Goal: Register for event/course

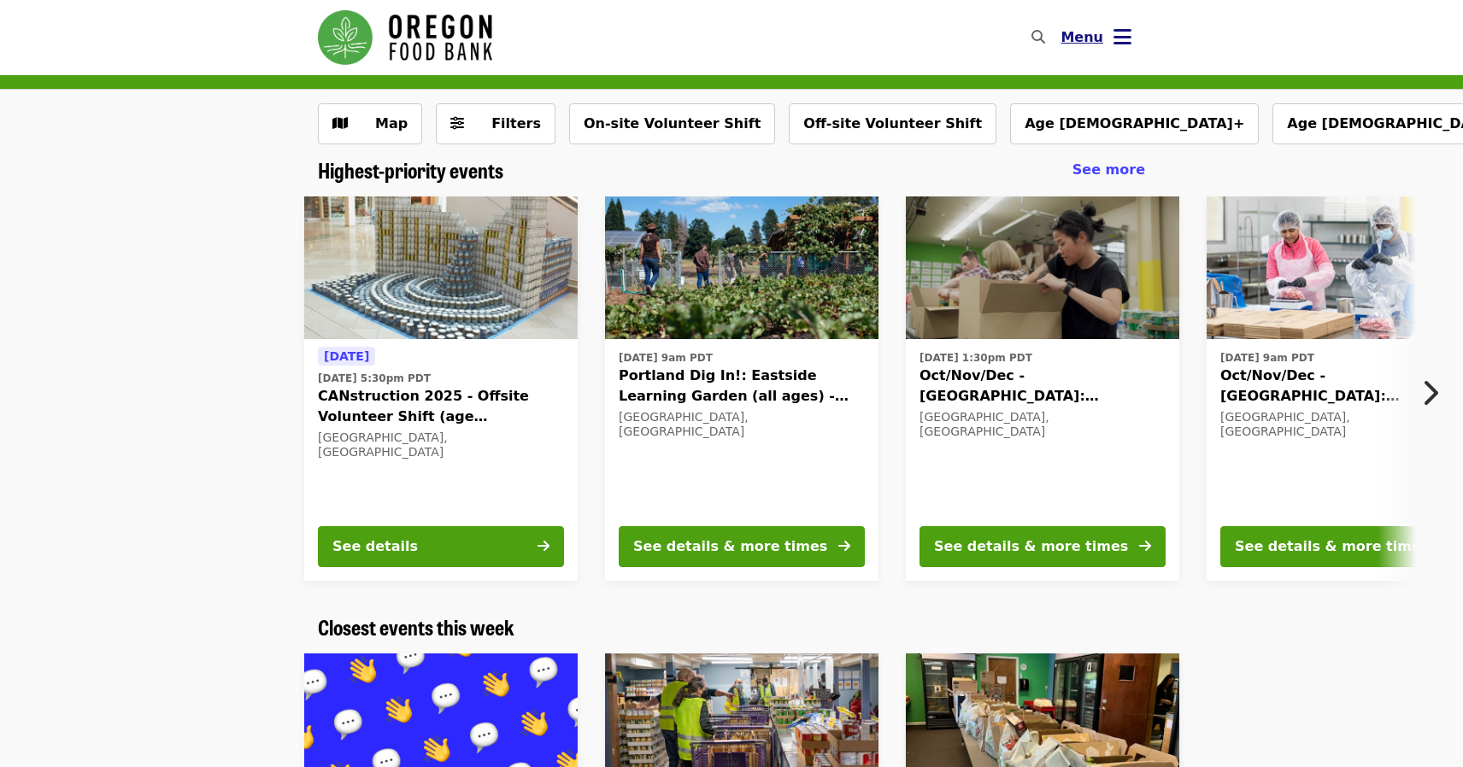
click at [1132, 41] on button "Menu" at bounding box center [1096, 37] width 98 height 41
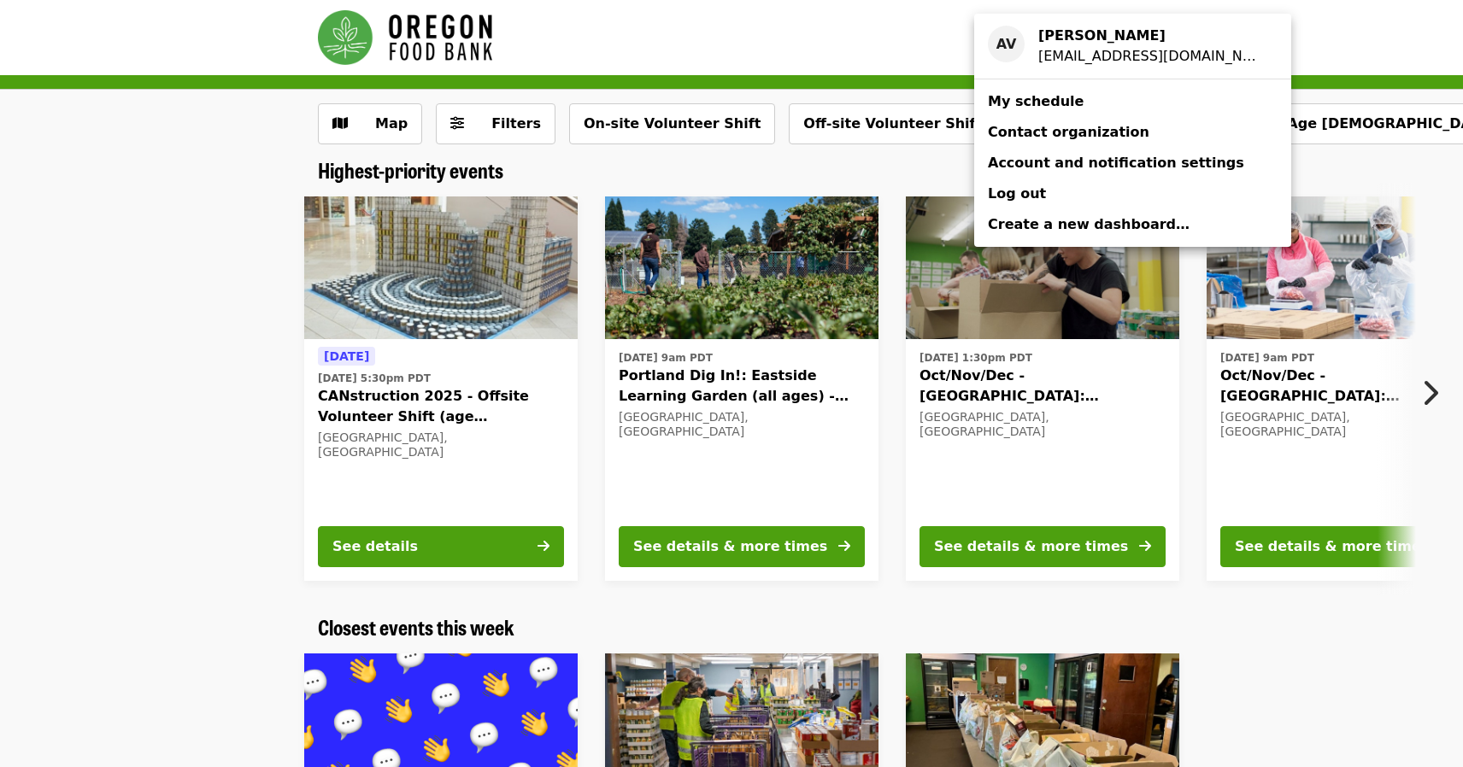
click at [1071, 103] on link "My schedule" at bounding box center [1132, 101] width 317 height 31
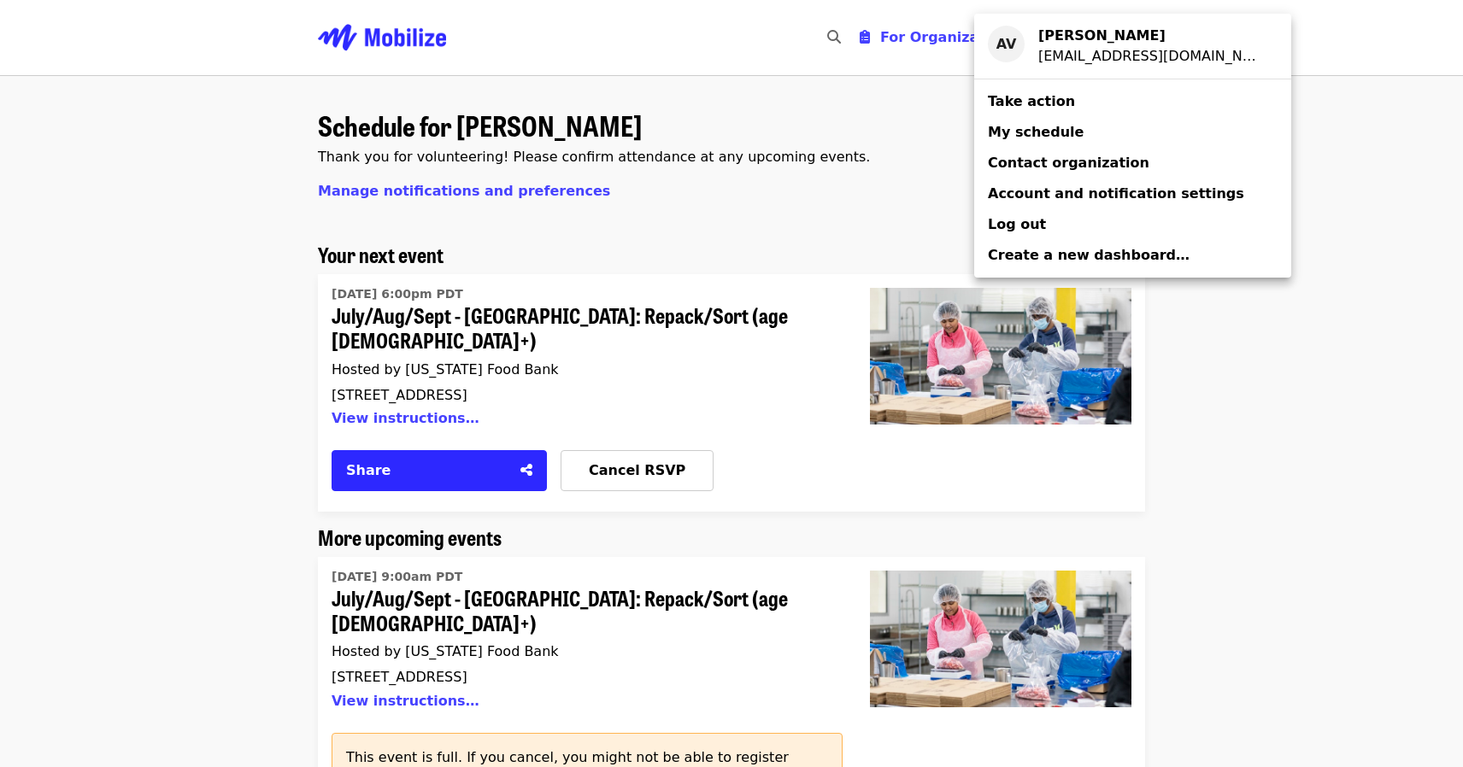
click at [1297, 463] on div "Account menu" at bounding box center [731, 383] width 1463 height 767
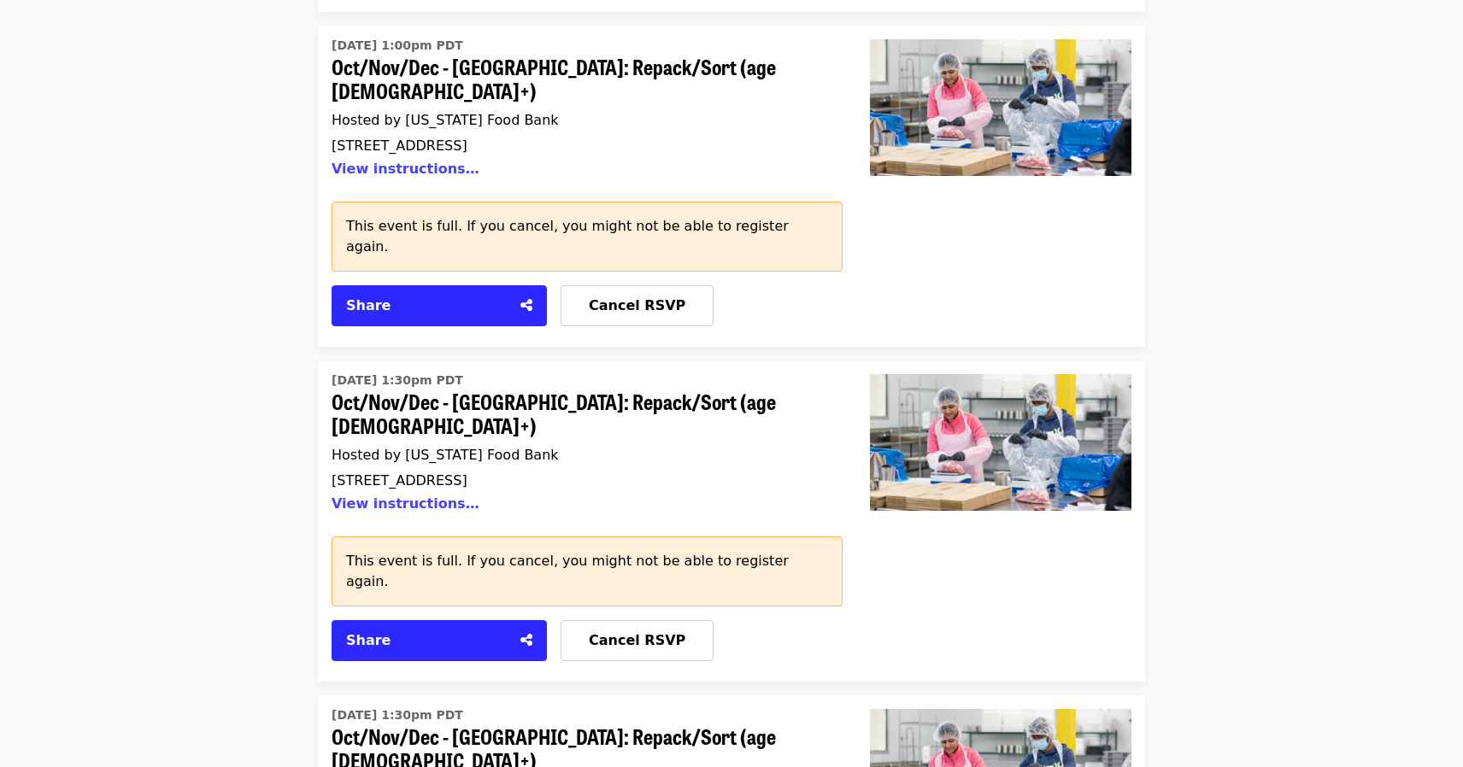
scroll to position [2386, 0]
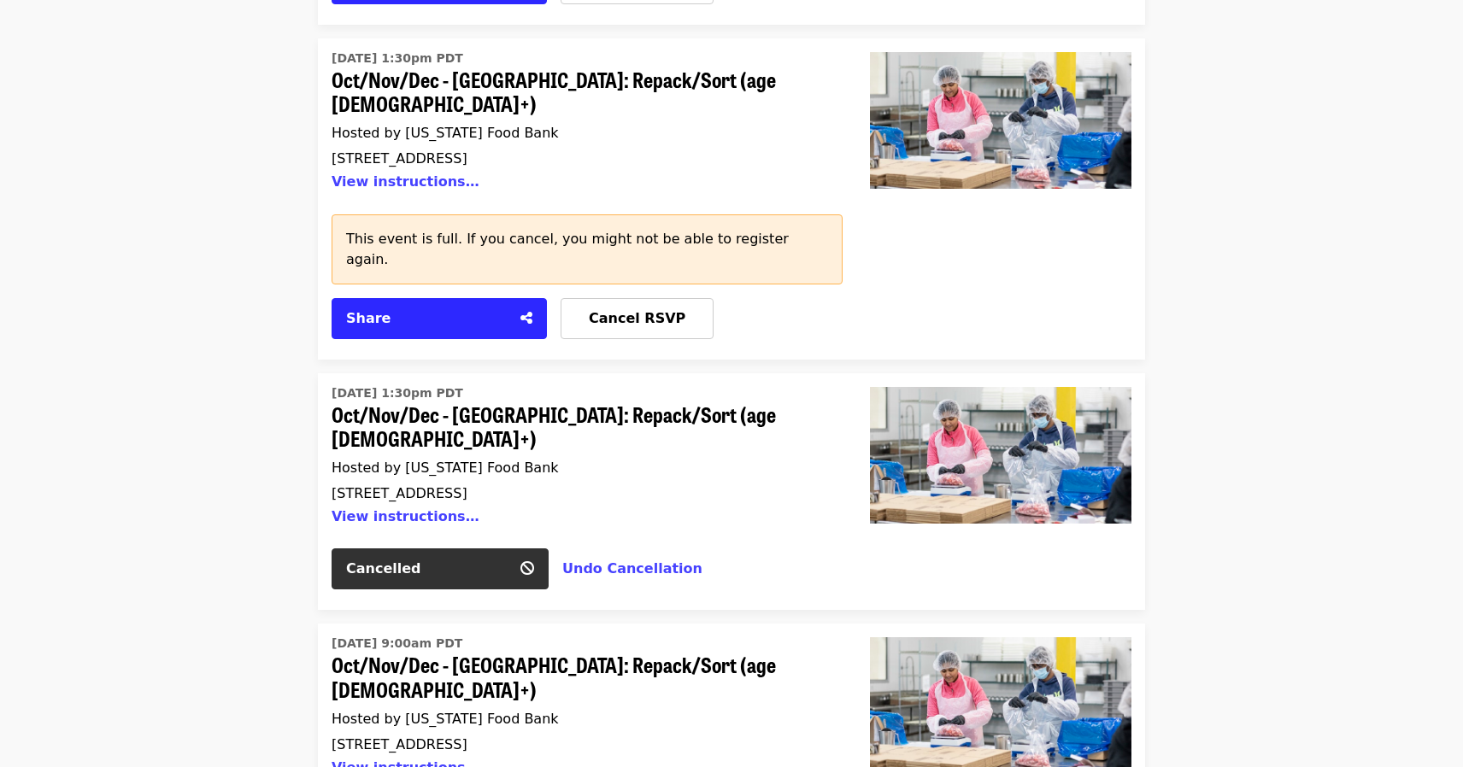
scroll to position [2709, 0]
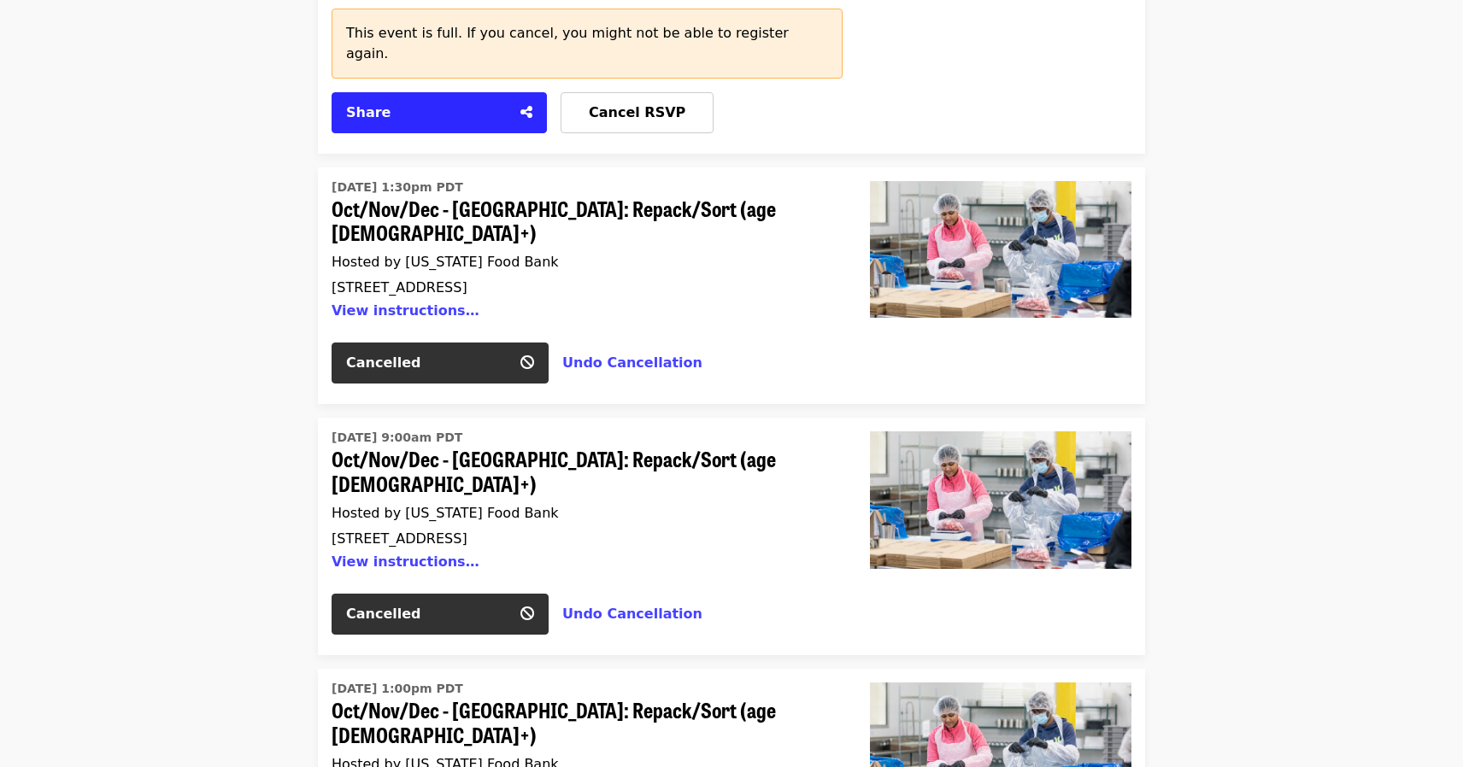
scroll to position [2895, 0]
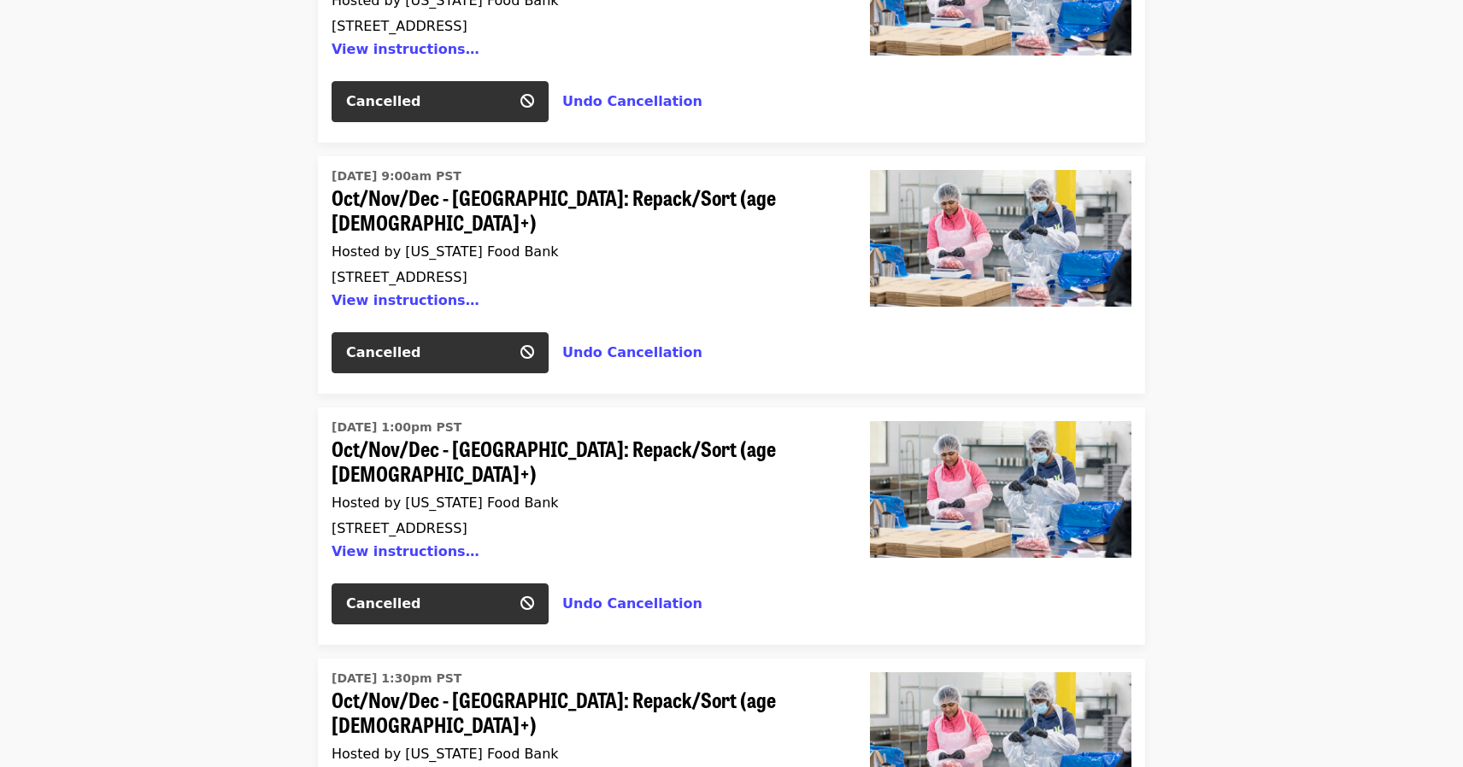
scroll to position [5980, 0]
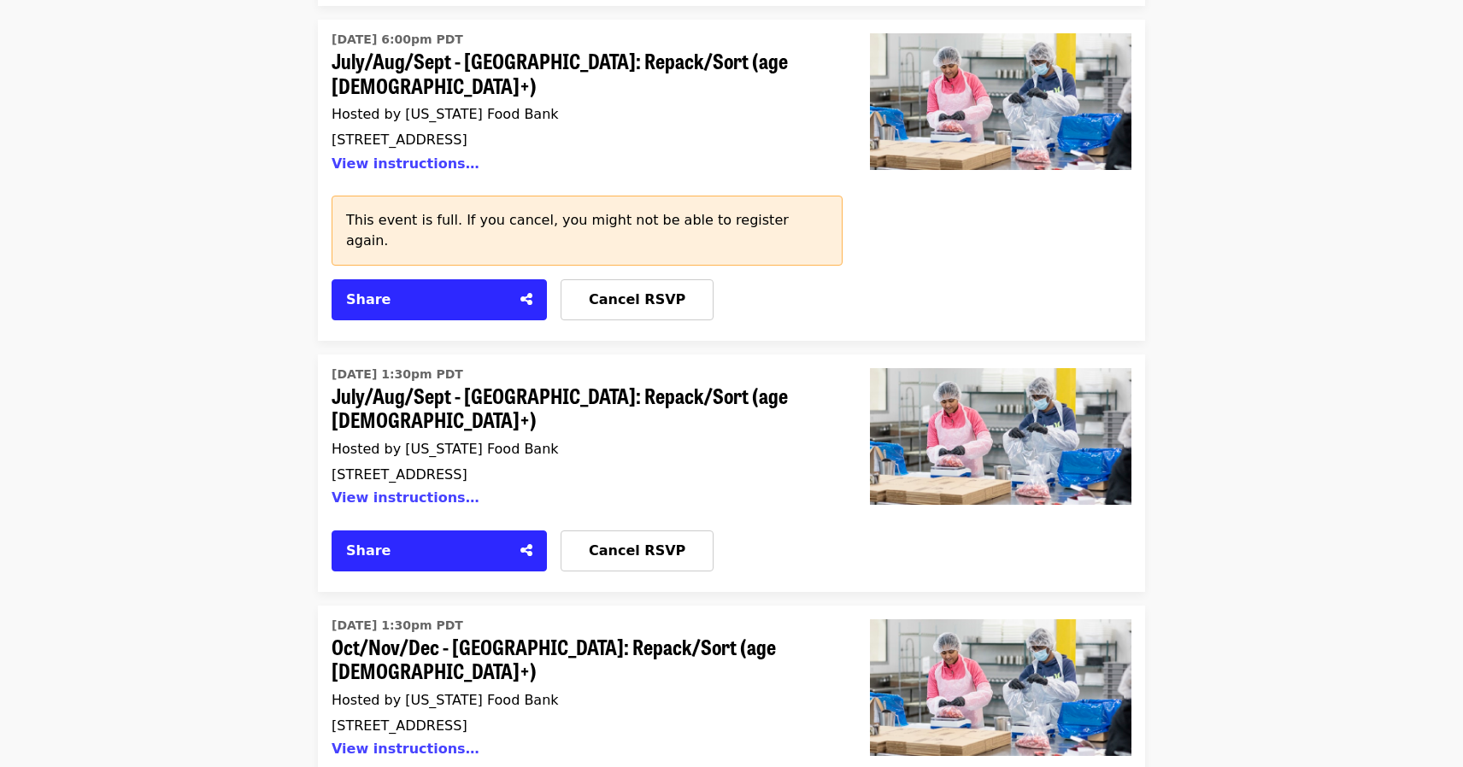
scroll to position [0, 0]
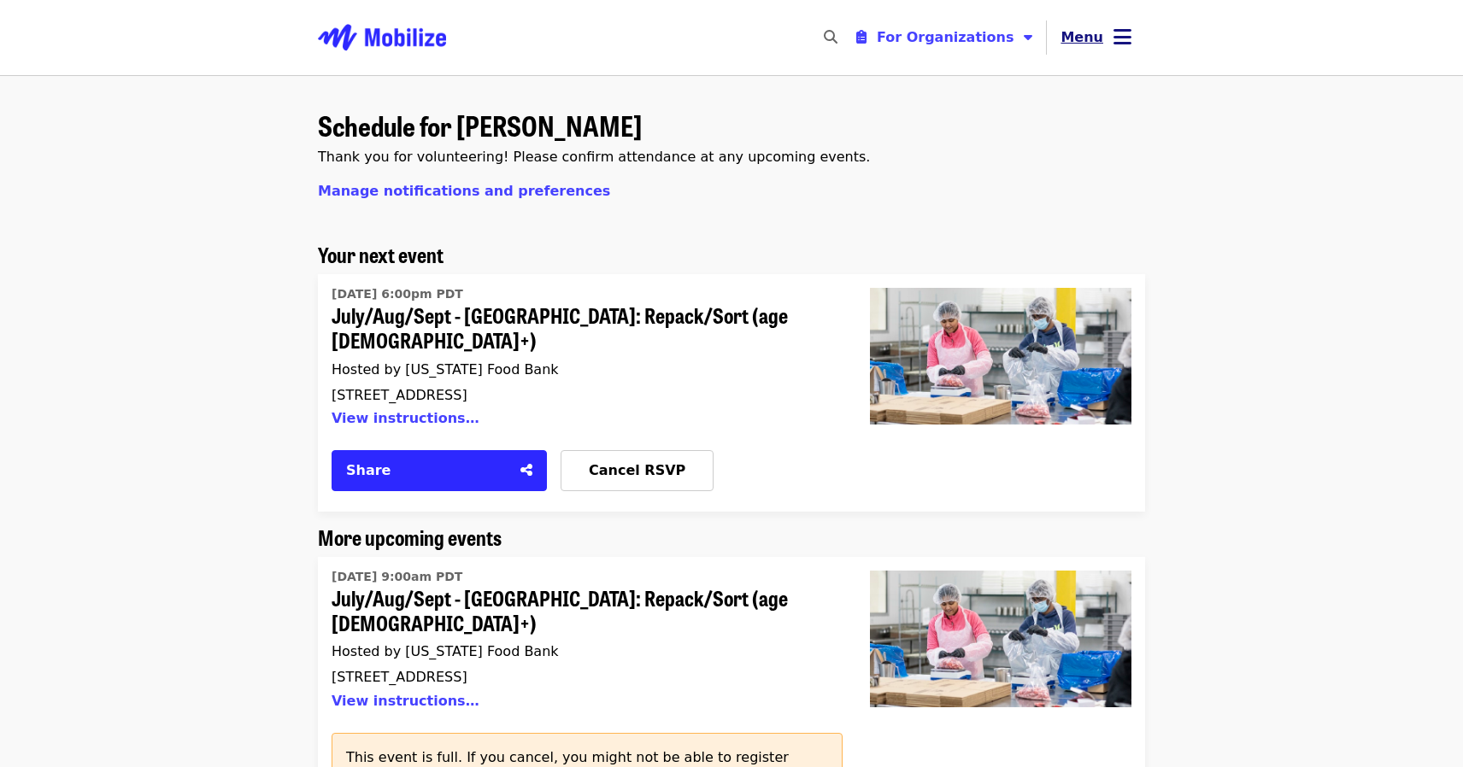
click at [1093, 35] on span "Menu" at bounding box center [1081, 37] width 43 height 16
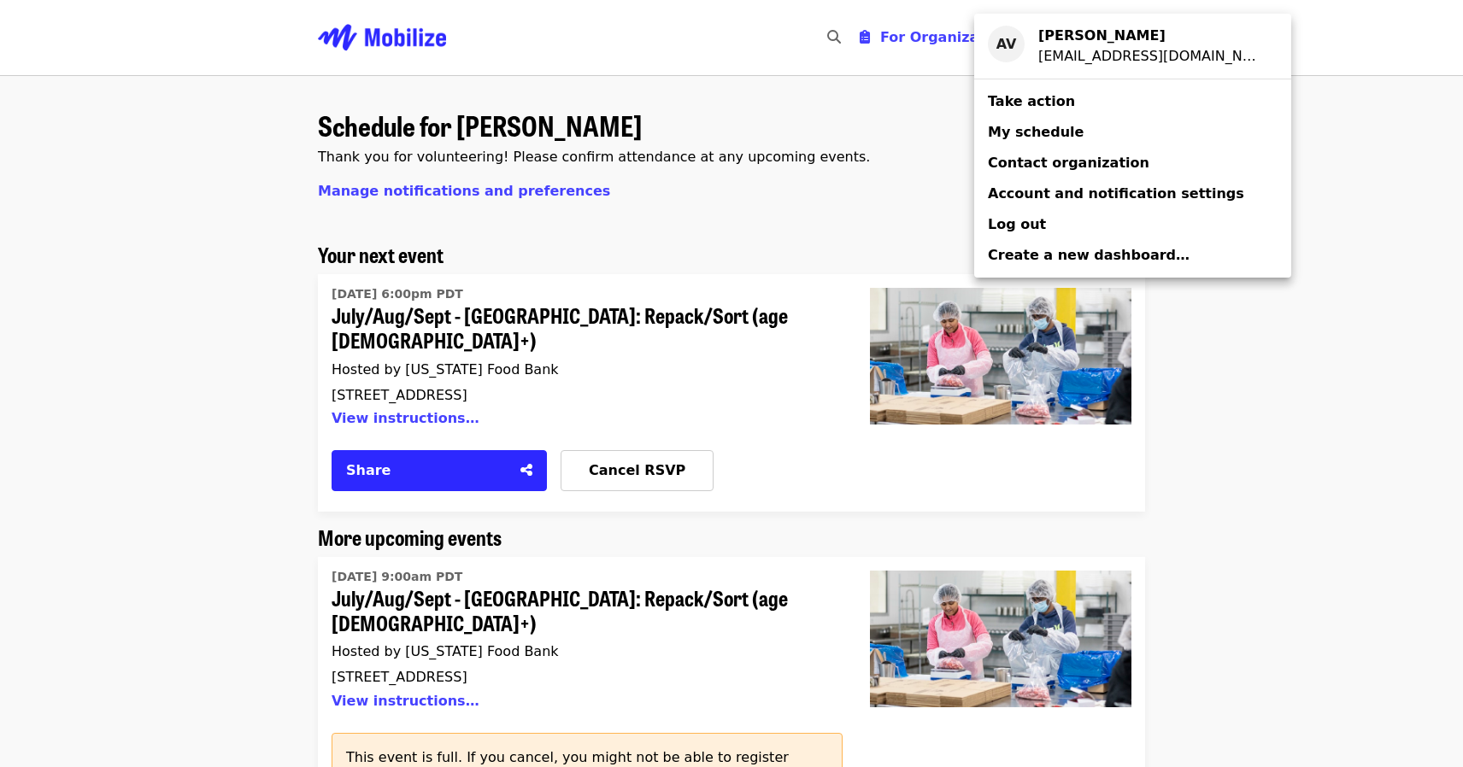
click at [1016, 101] on span "Take action" at bounding box center [1031, 101] width 87 height 16
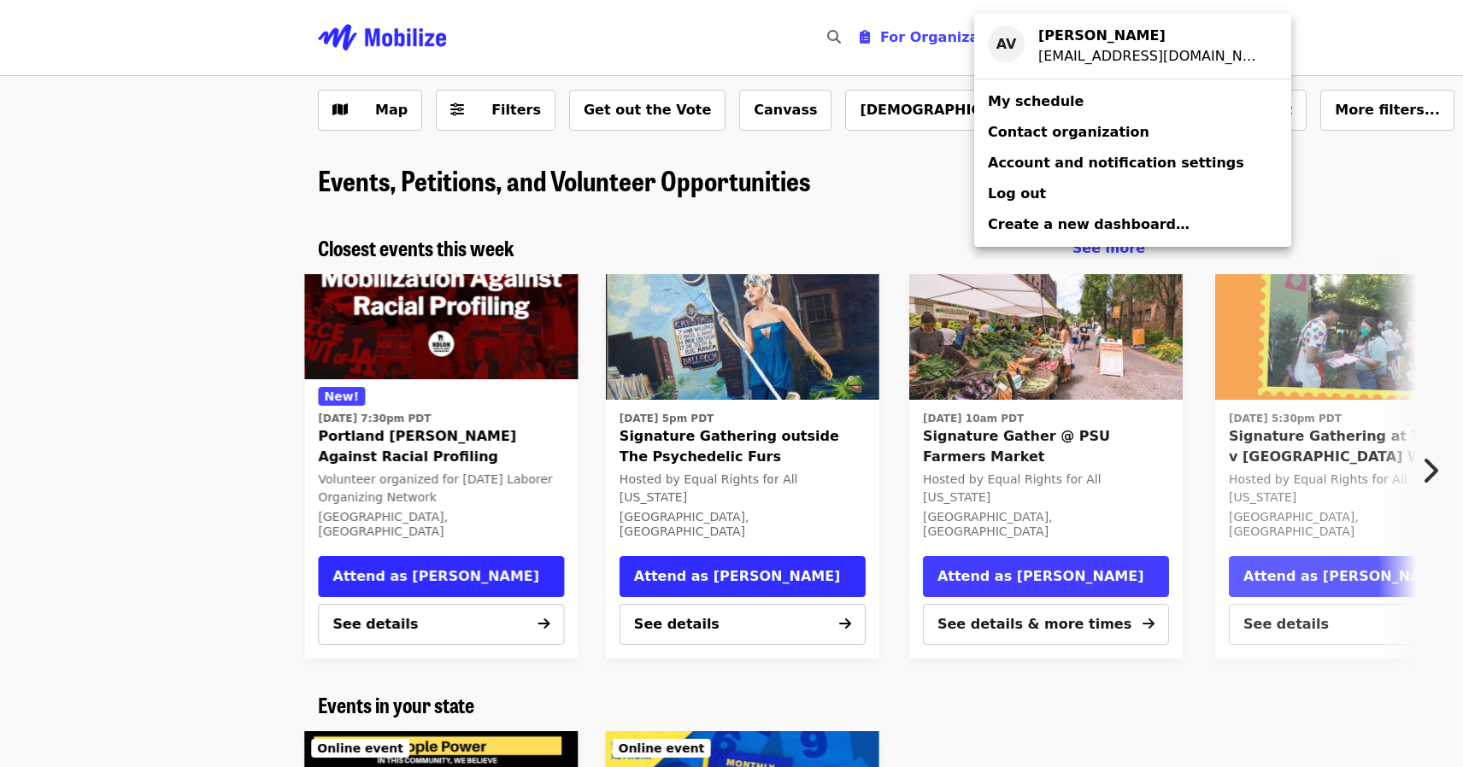
click at [1404, 314] on div "Account menu" at bounding box center [731, 383] width 1463 height 767
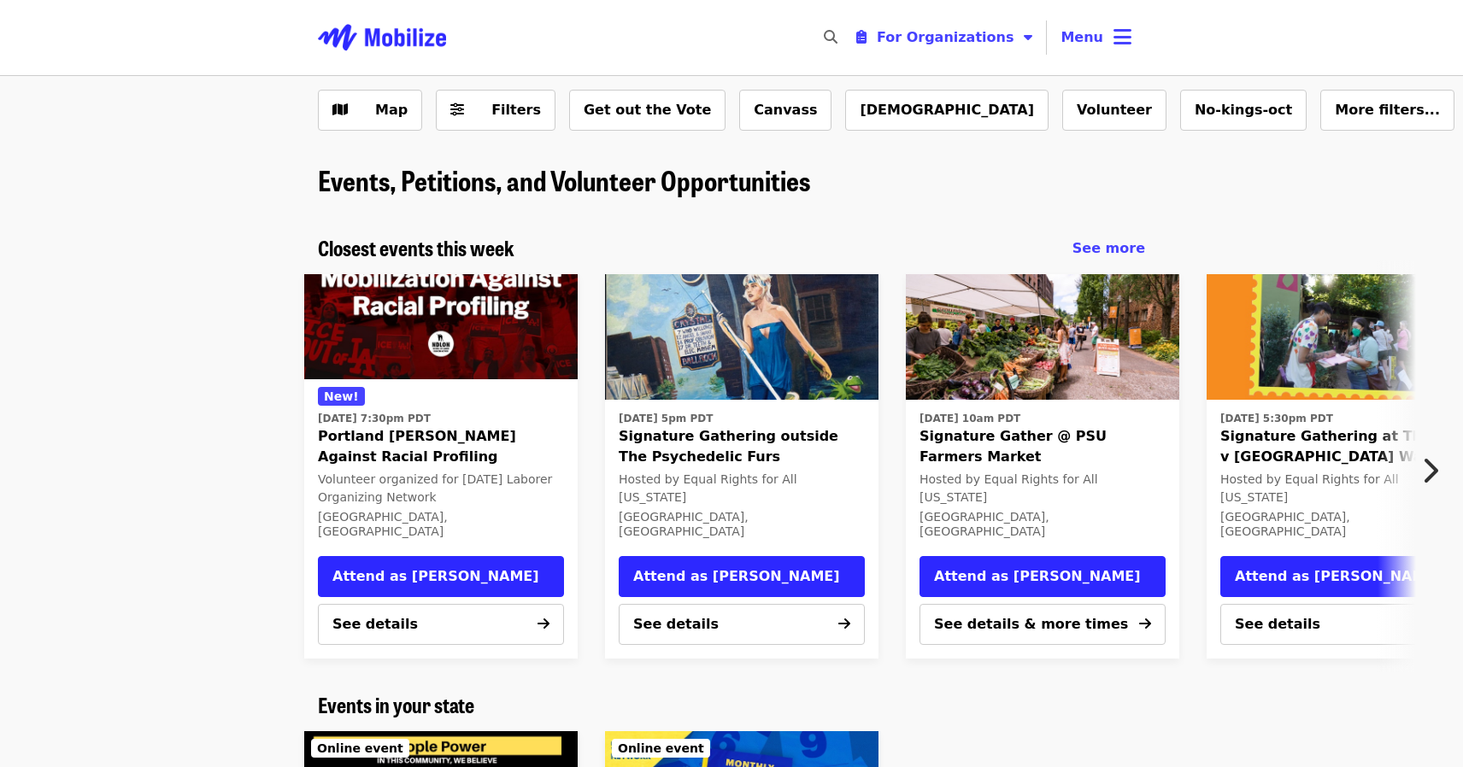
click at [949, 85] on div "Map Filters Get out the Vote Canvass LGBTQ+ Volunteer No-kings-oct More filters…" at bounding box center [731, 110] width 1463 height 68
click at [1062, 112] on button "Volunteer" at bounding box center [1114, 110] width 104 height 41
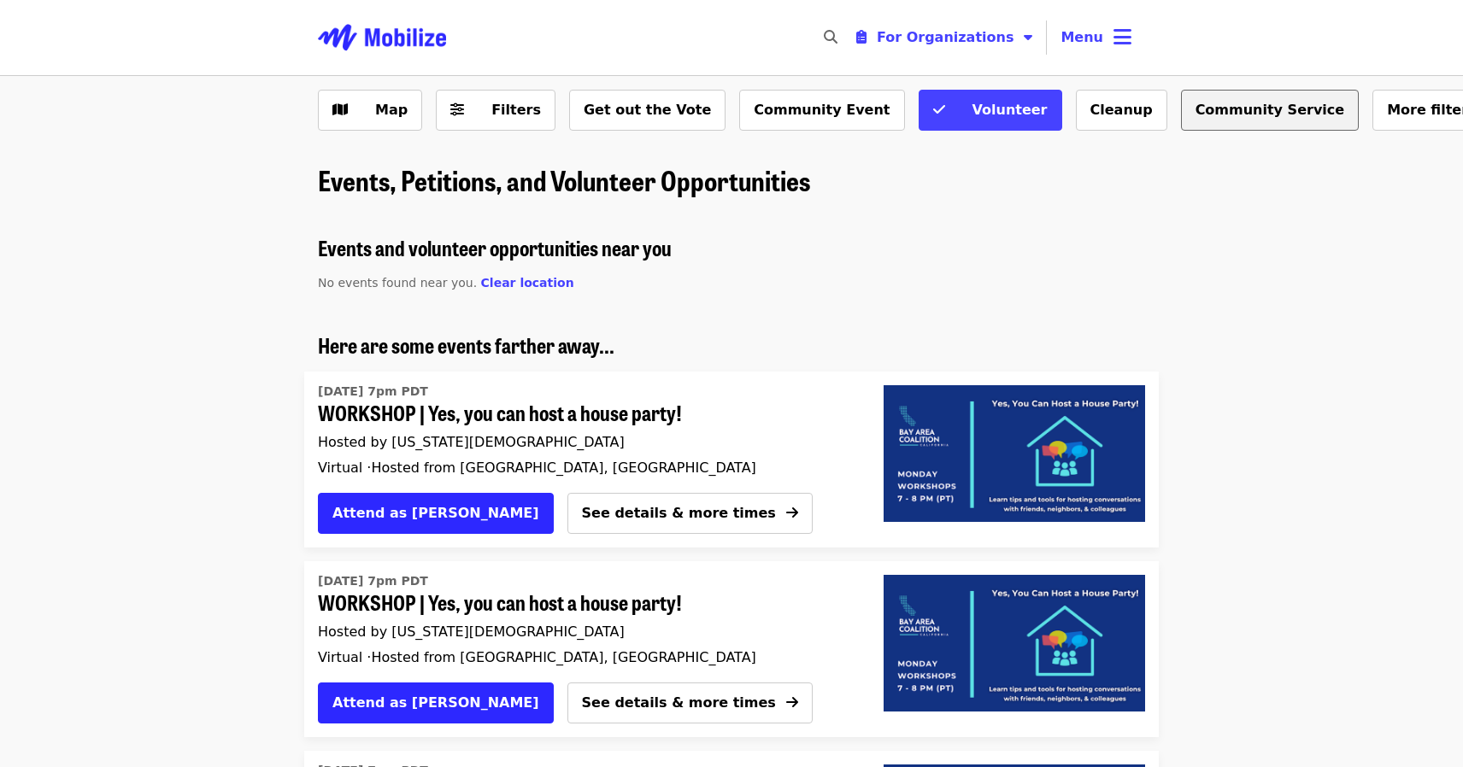
click at [1181, 121] on button "Community Service" at bounding box center [1270, 110] width 179 height 41
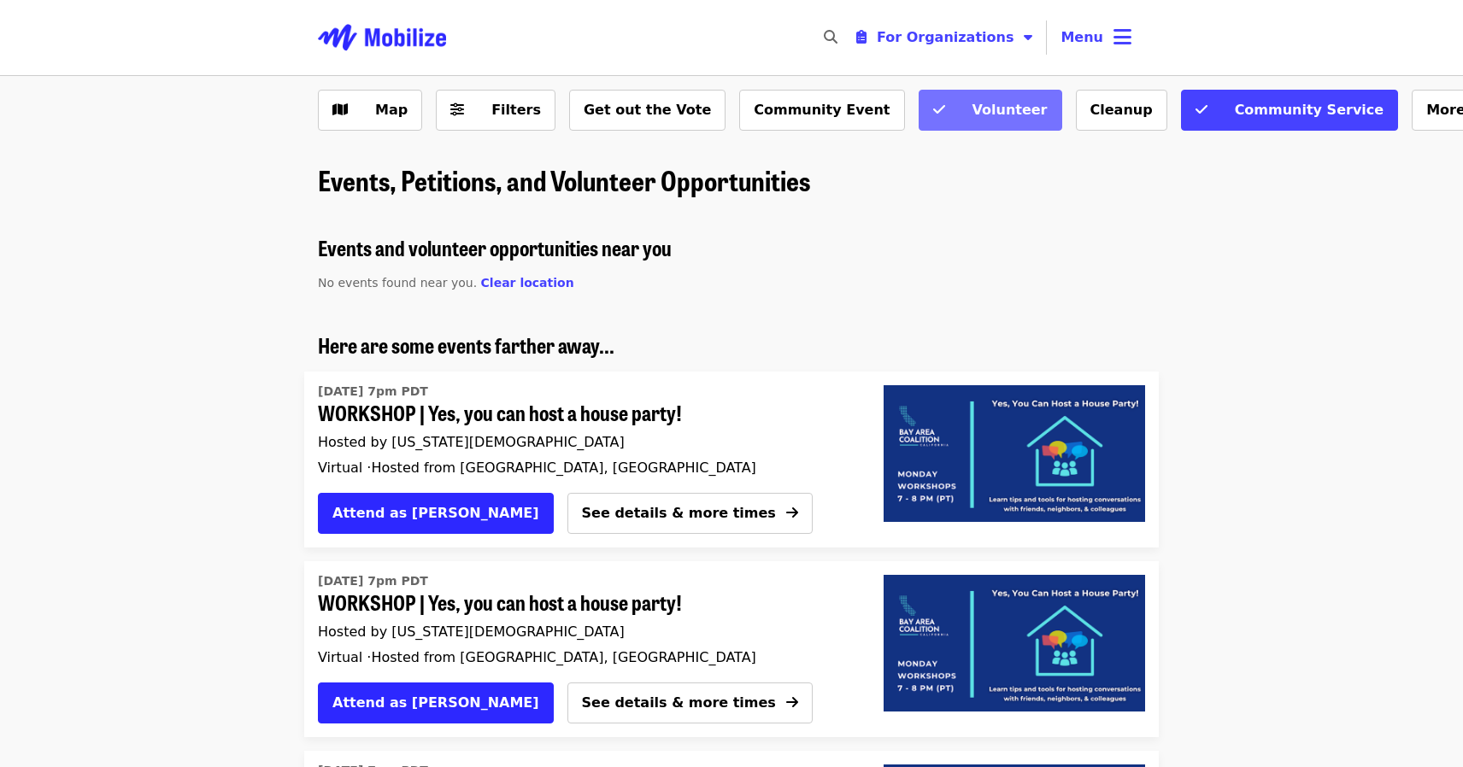
click at [972, 104] on span "Volunteer" at bounding box center [1009, 110] width 75 height 16
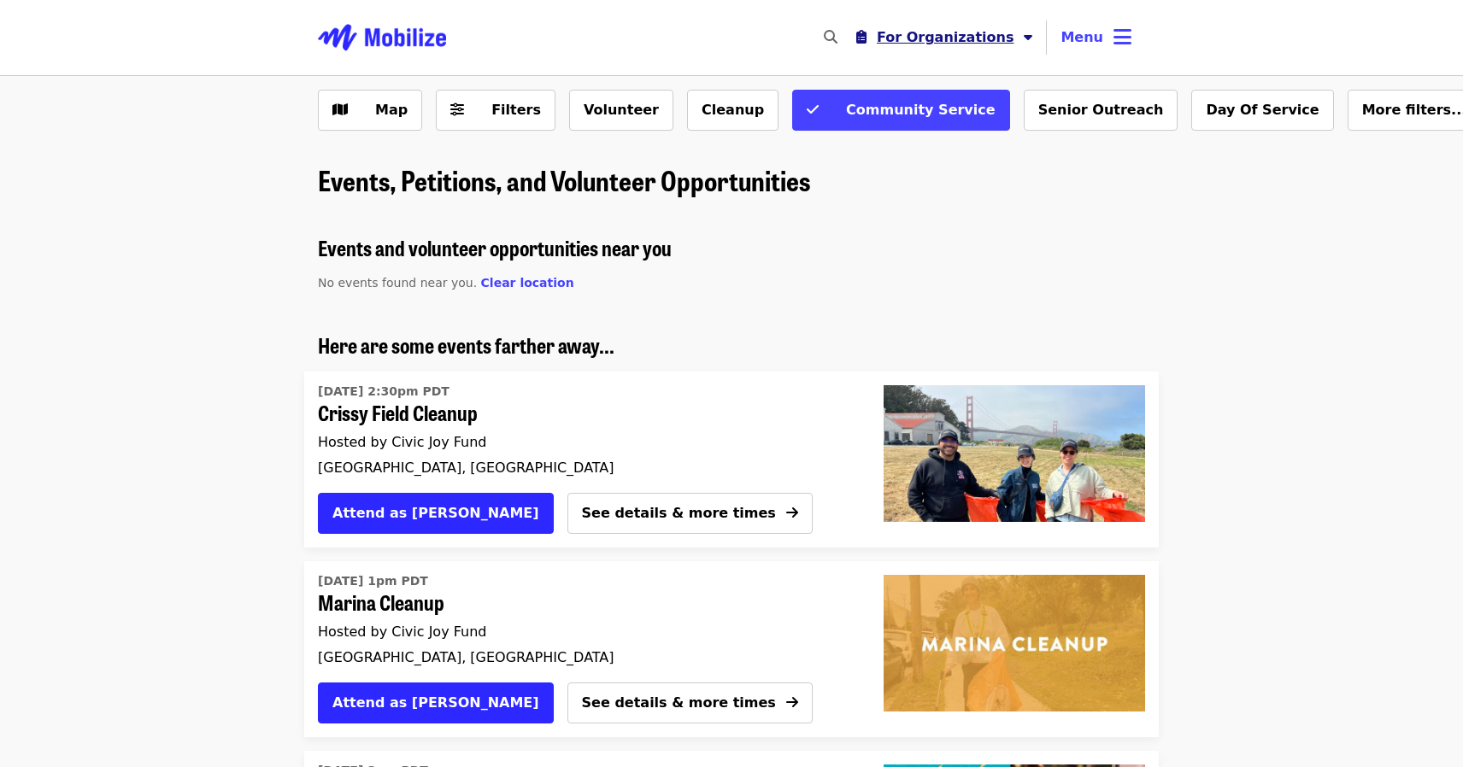
click at [967, 37] on span "For Organizations" at bounding box center [946, 37] width 138 height 16
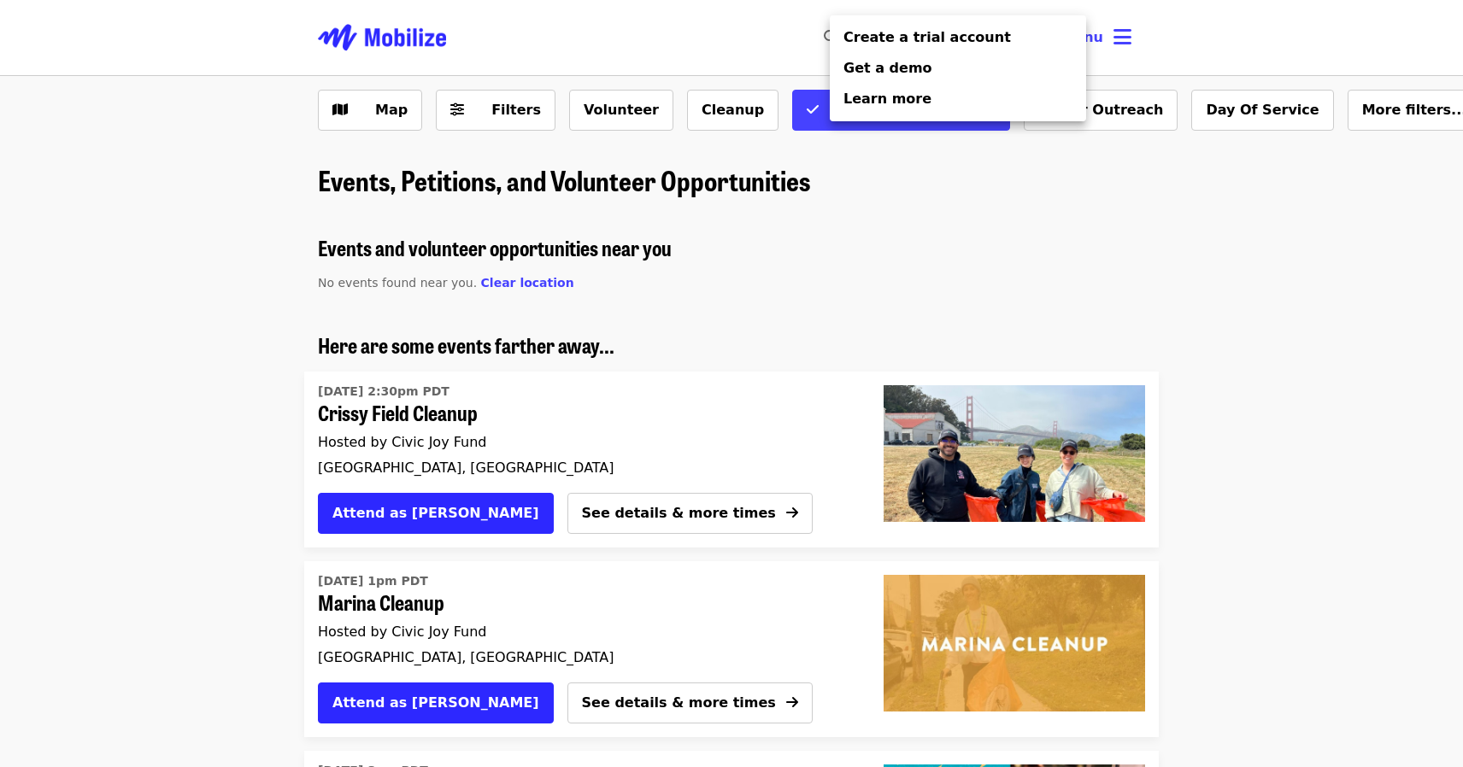
click at [1112, 36] on div "Organizer Menu" at bounding box center [731, 383] width 1463 height 767
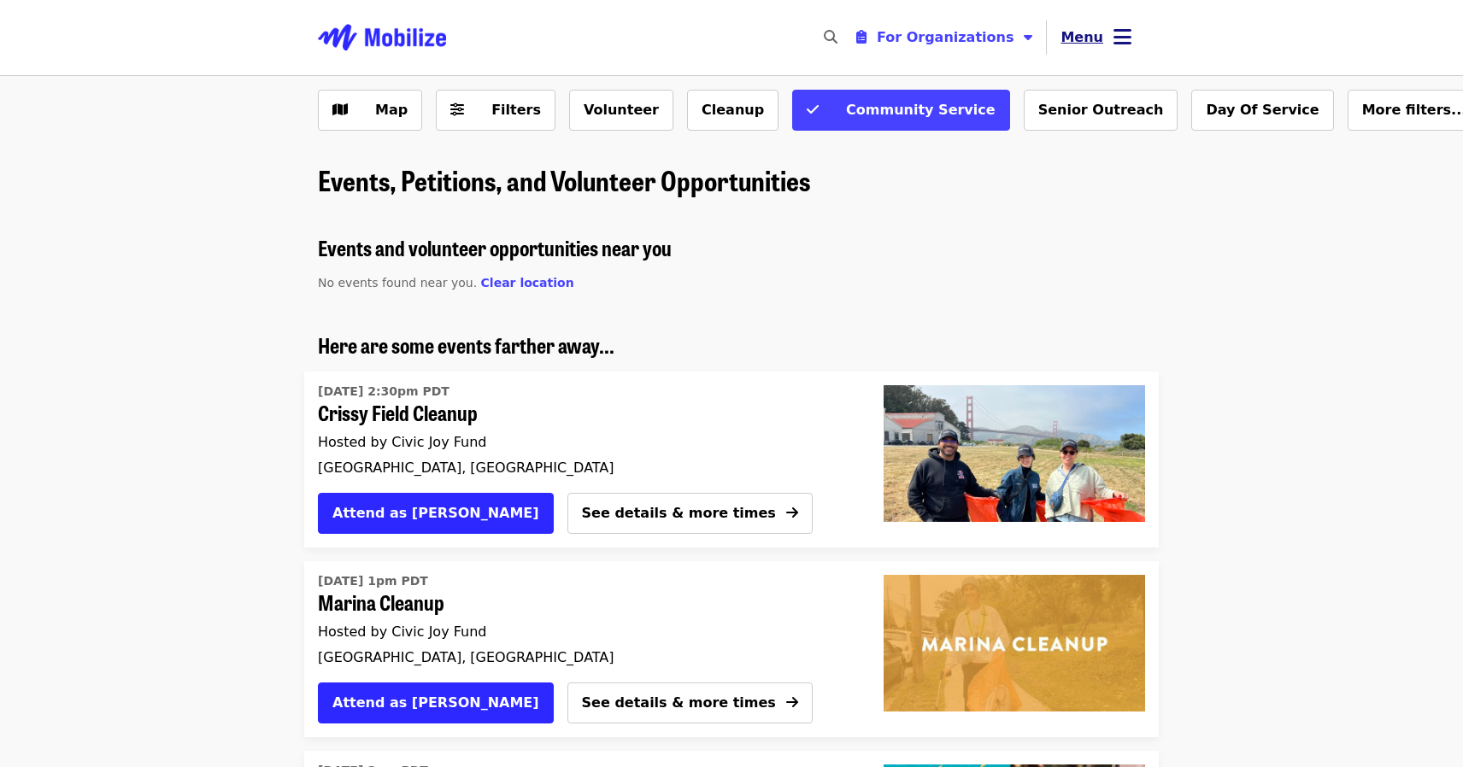
click at [1129, 32] on icon "bars icon" at bounding box center [1122, 37] width 18 height 25
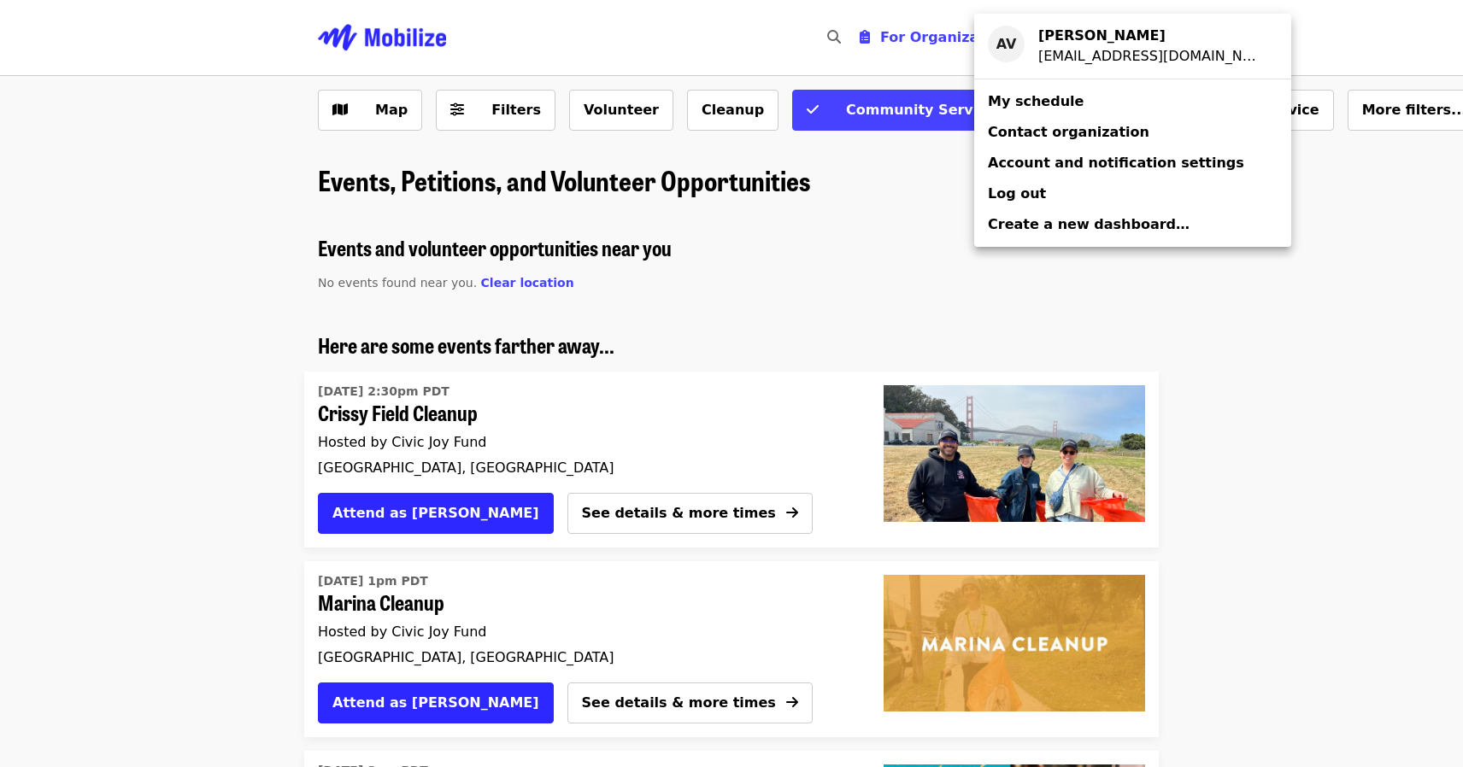
click at [1033, 105] on span "My schedule" at bounding box center [1036, 101] width 96 height 16
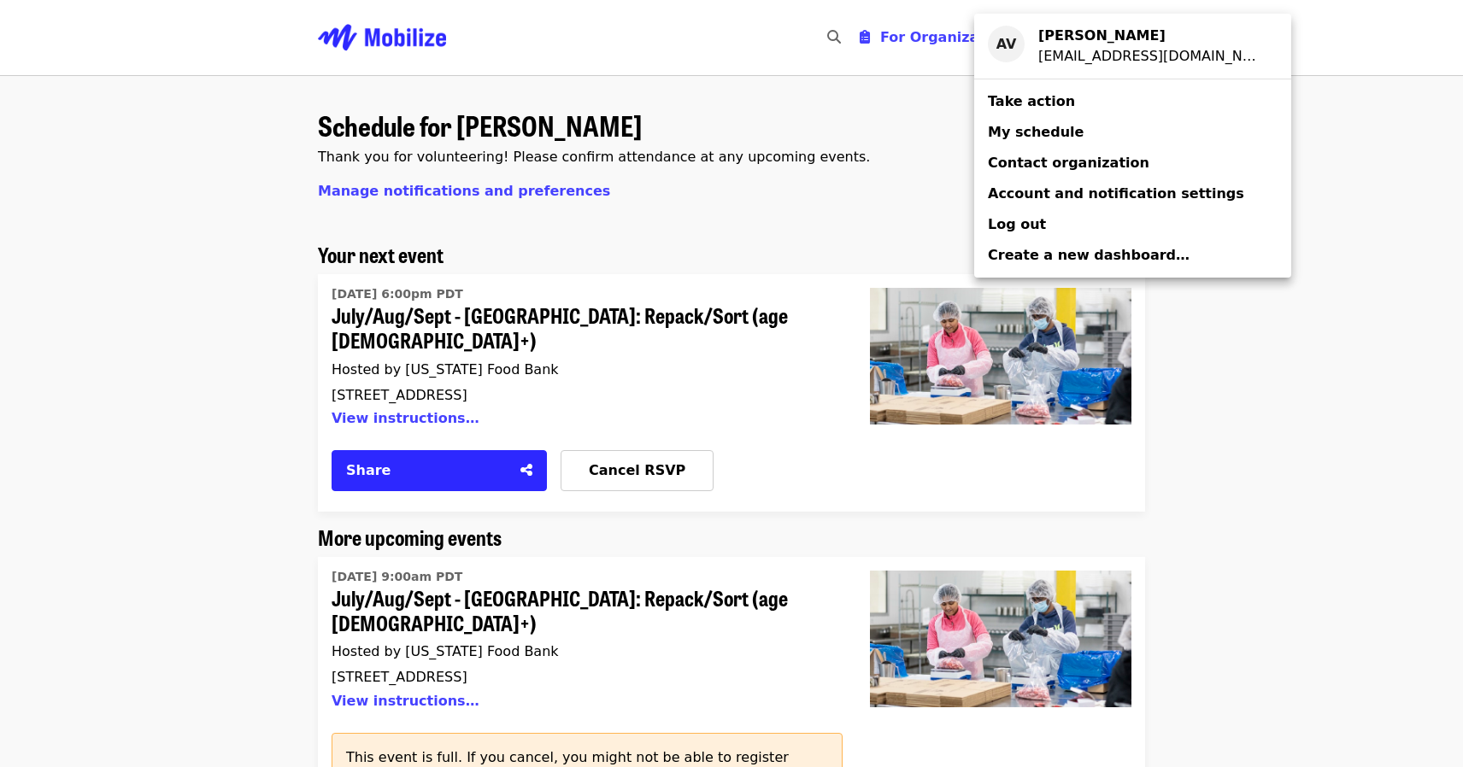
click at [457, 325] on div "Account menu" at bounding box center [731, 383] width 1463 height 767
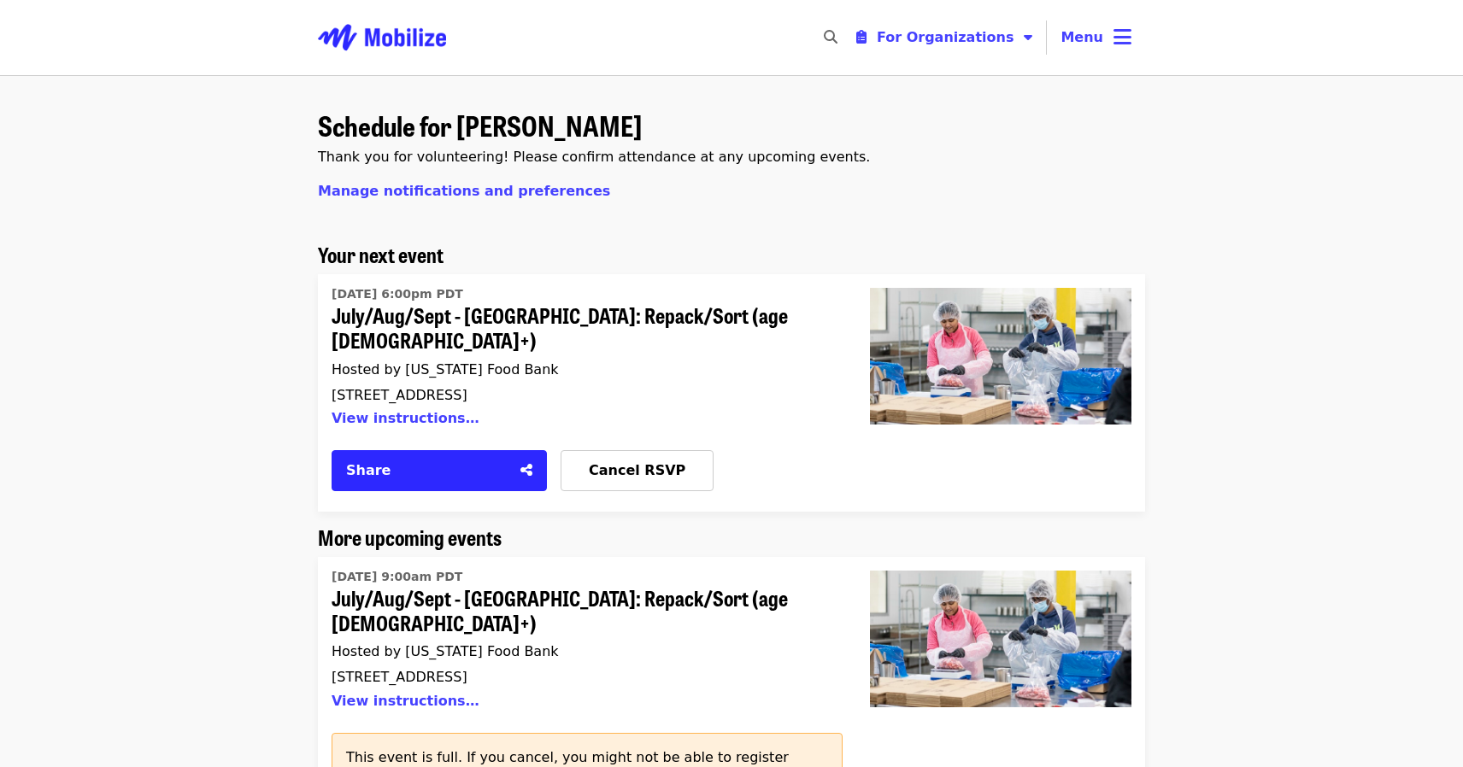
click at [530, 324] on span "July/Aug/Sept - [GEOGRAPHIC_DATA]: Repack/Sort (age [DEMOGRAPHIC_DATA]+)" at bounding box center [580, 328] width 497 height 50
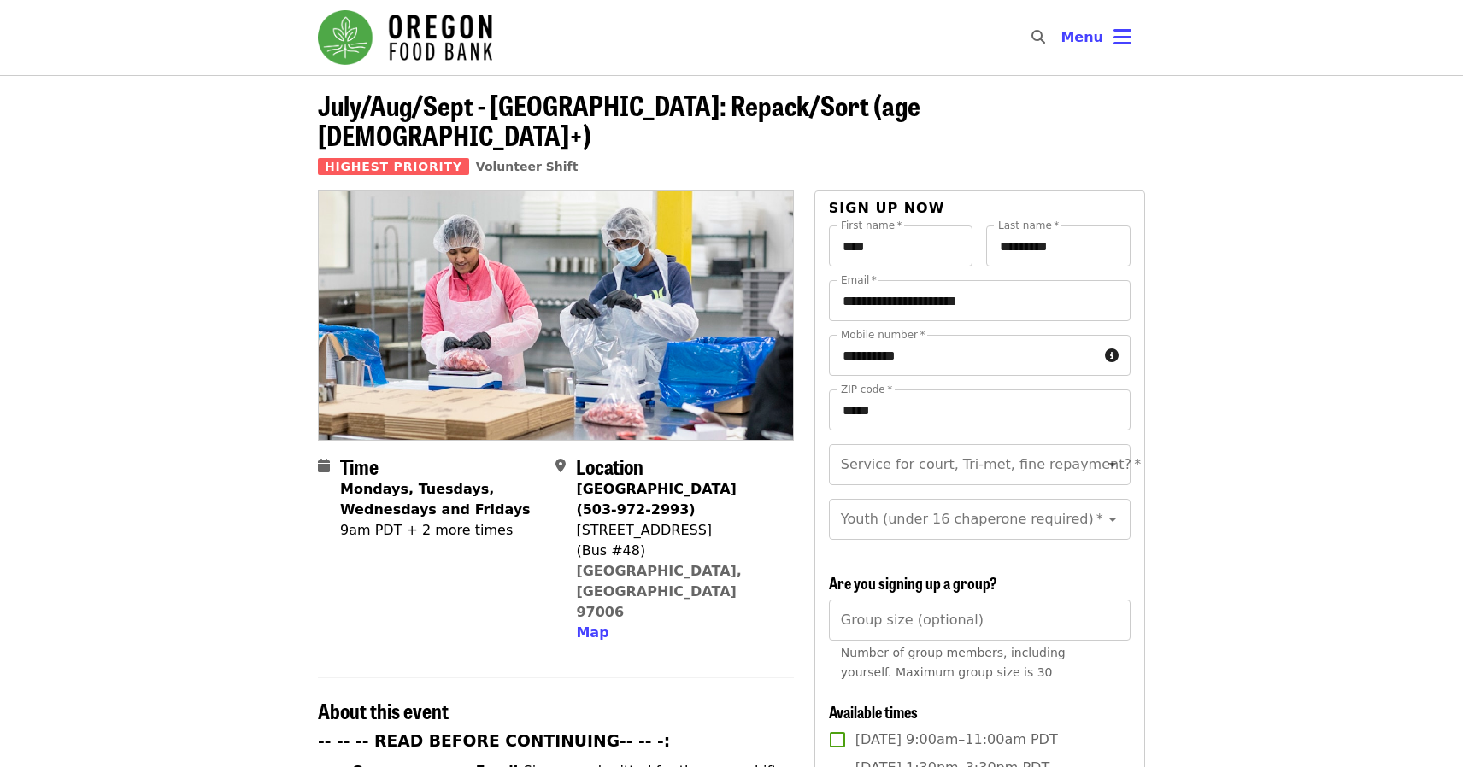
click at [431, 32] on img "Main navigation" at bounding box center [405, 37] width 174 height 55
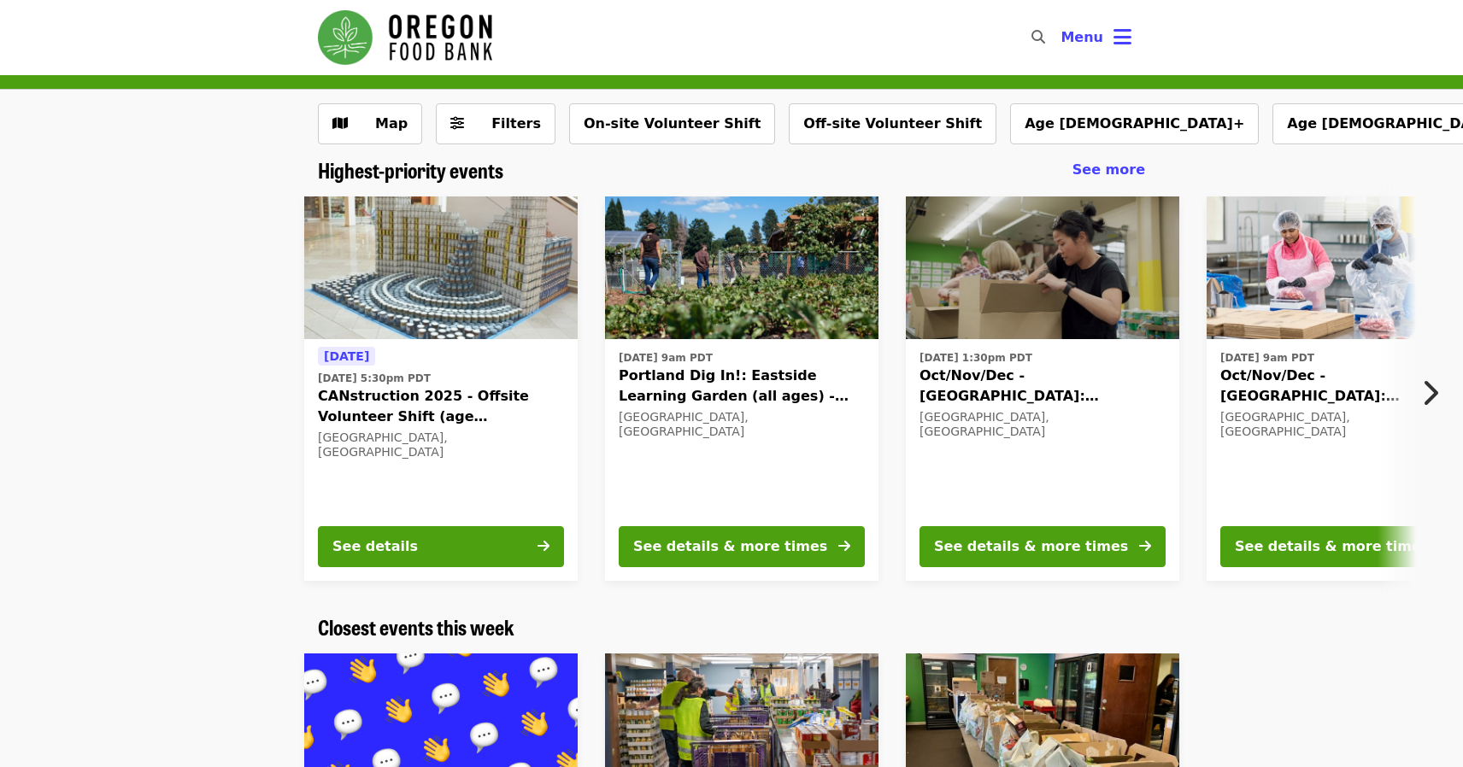
click at [1430, 384] on icon "chevron-right icon" at bounding box center [1429, 393] width 17 height 32
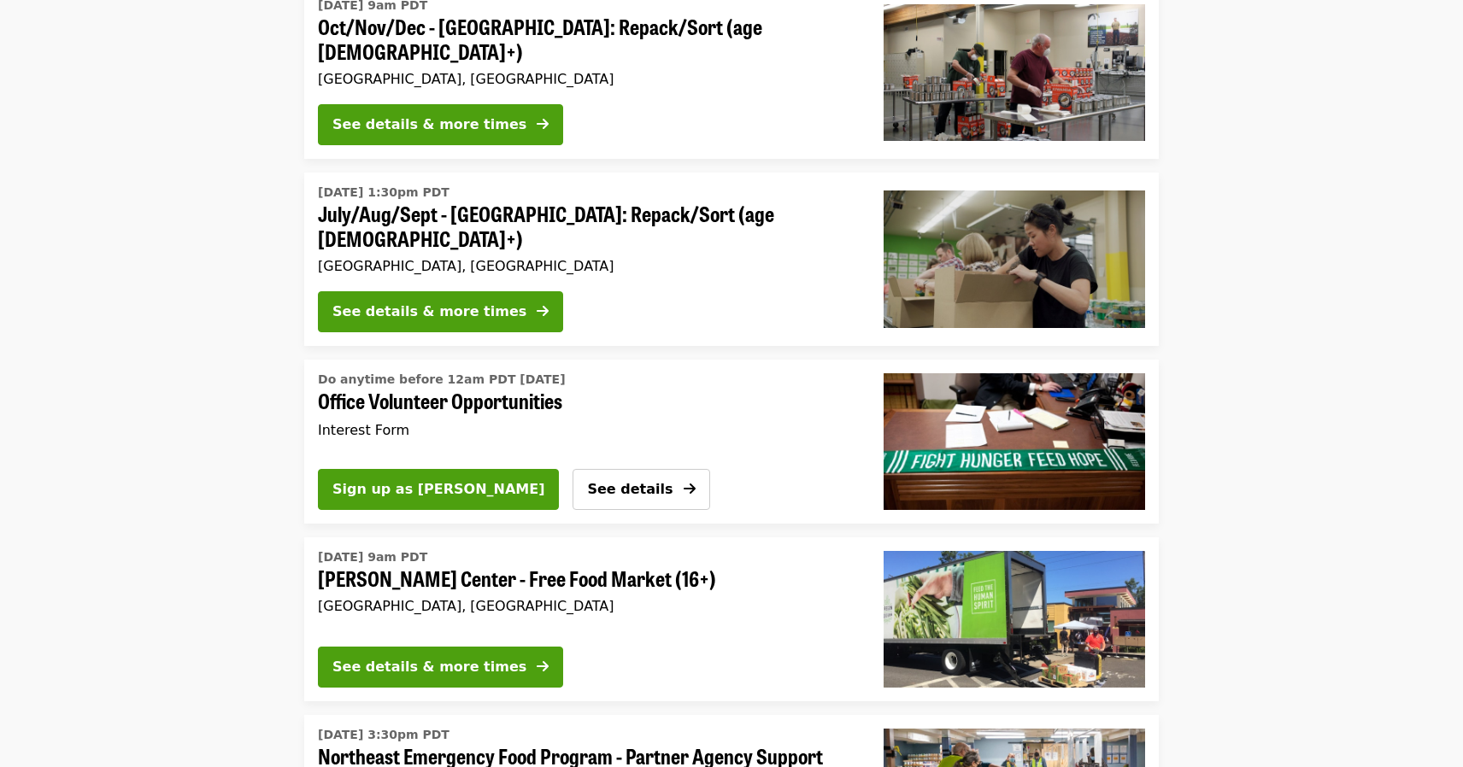
scroll to position [2881, 0]
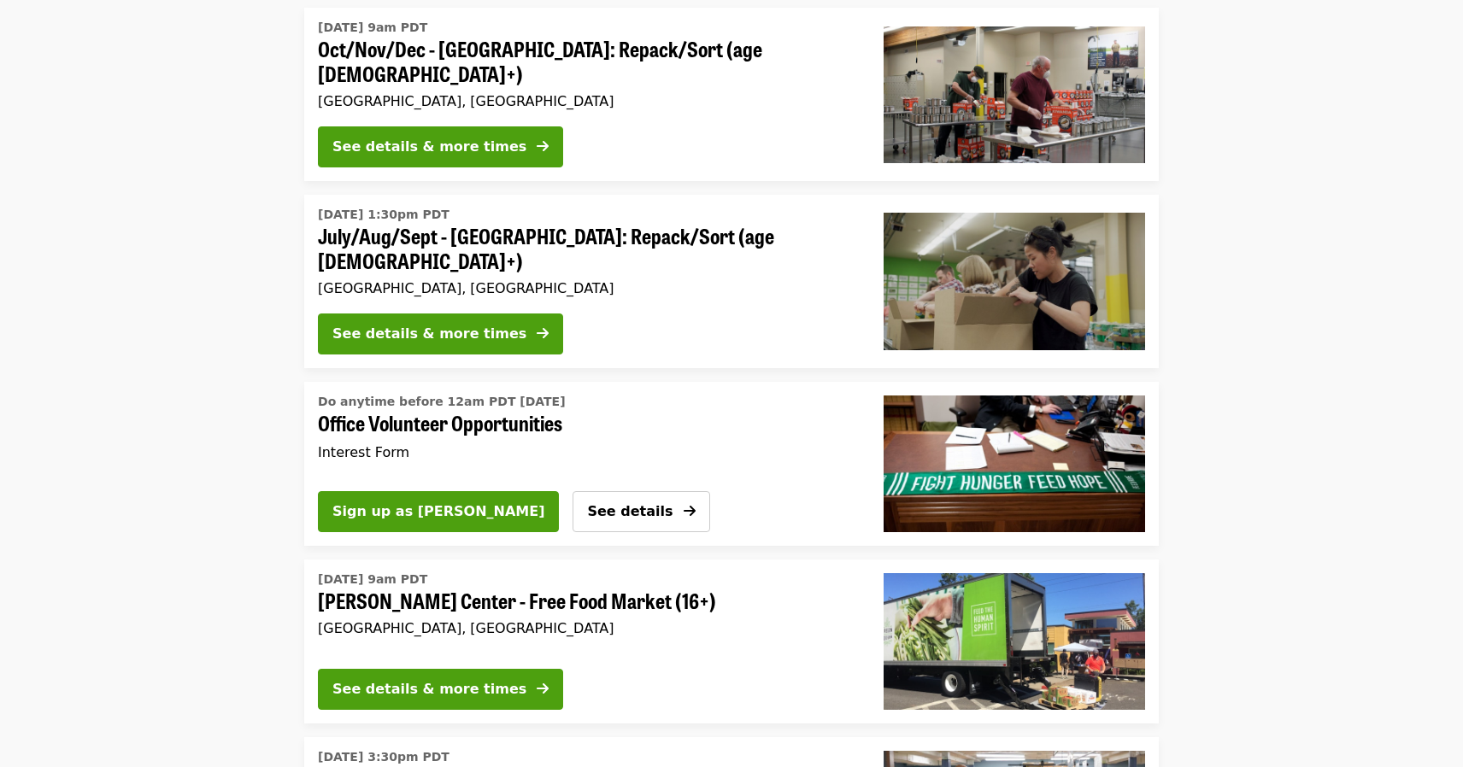
click at [427, 393] on div "Do anytime before 12am PDT today Office Volunteer Opportunities Interest Form" at bounding box center [580, 428] width 525 height 70
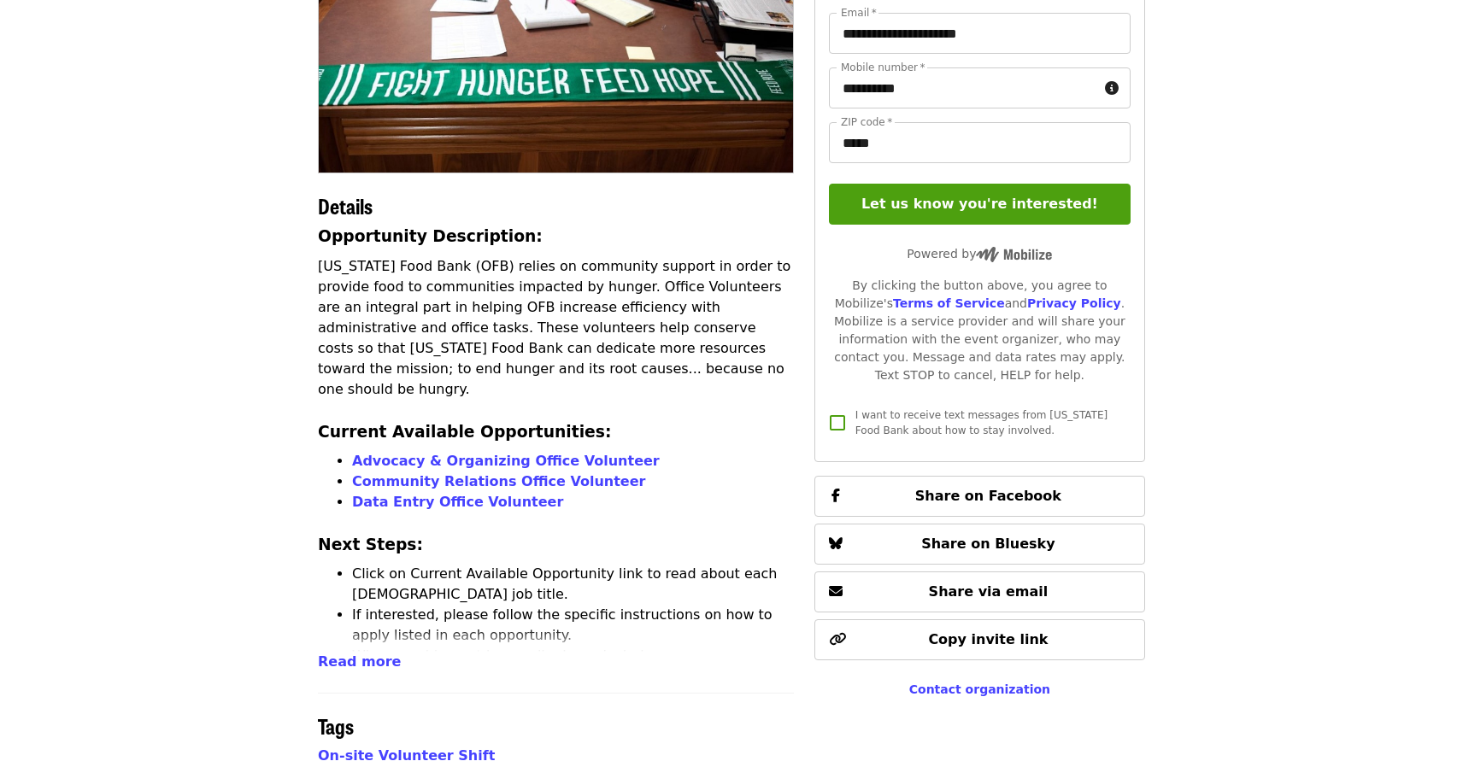
scroll to position [239, 0]
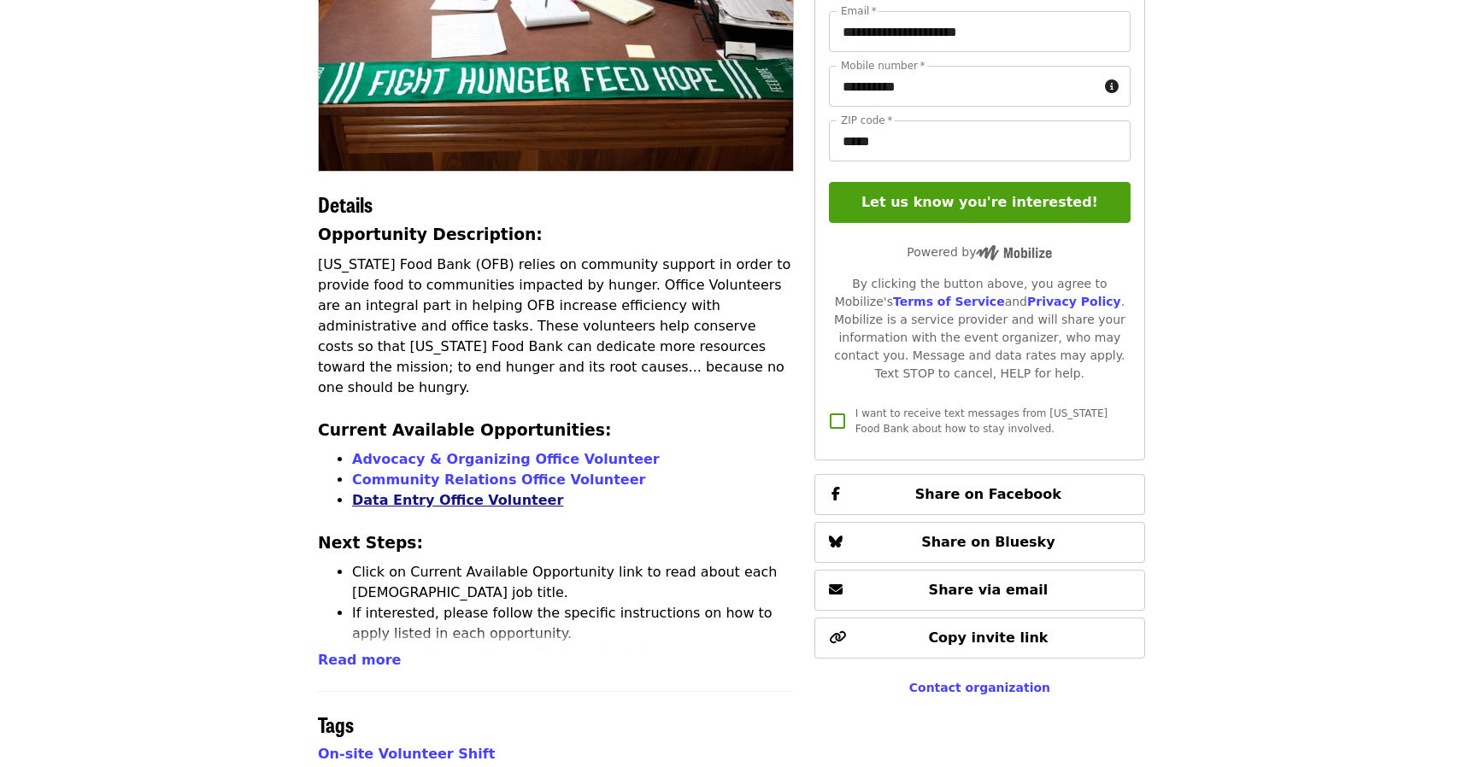
click at [462, 492] on link "Data Entry Office Volunteer" at bounding box center [457, 500] width 211 height 16
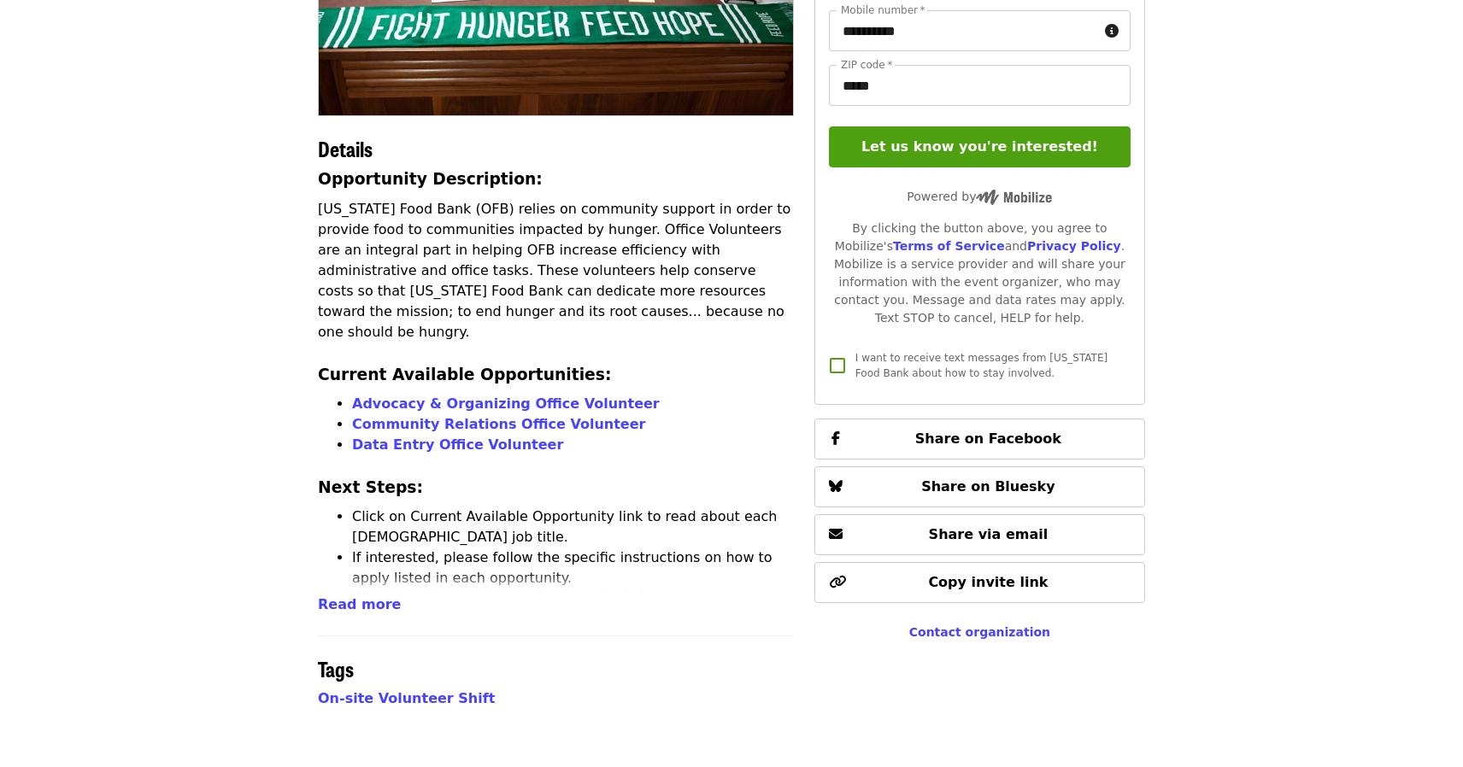
scroll to position [297, 0]
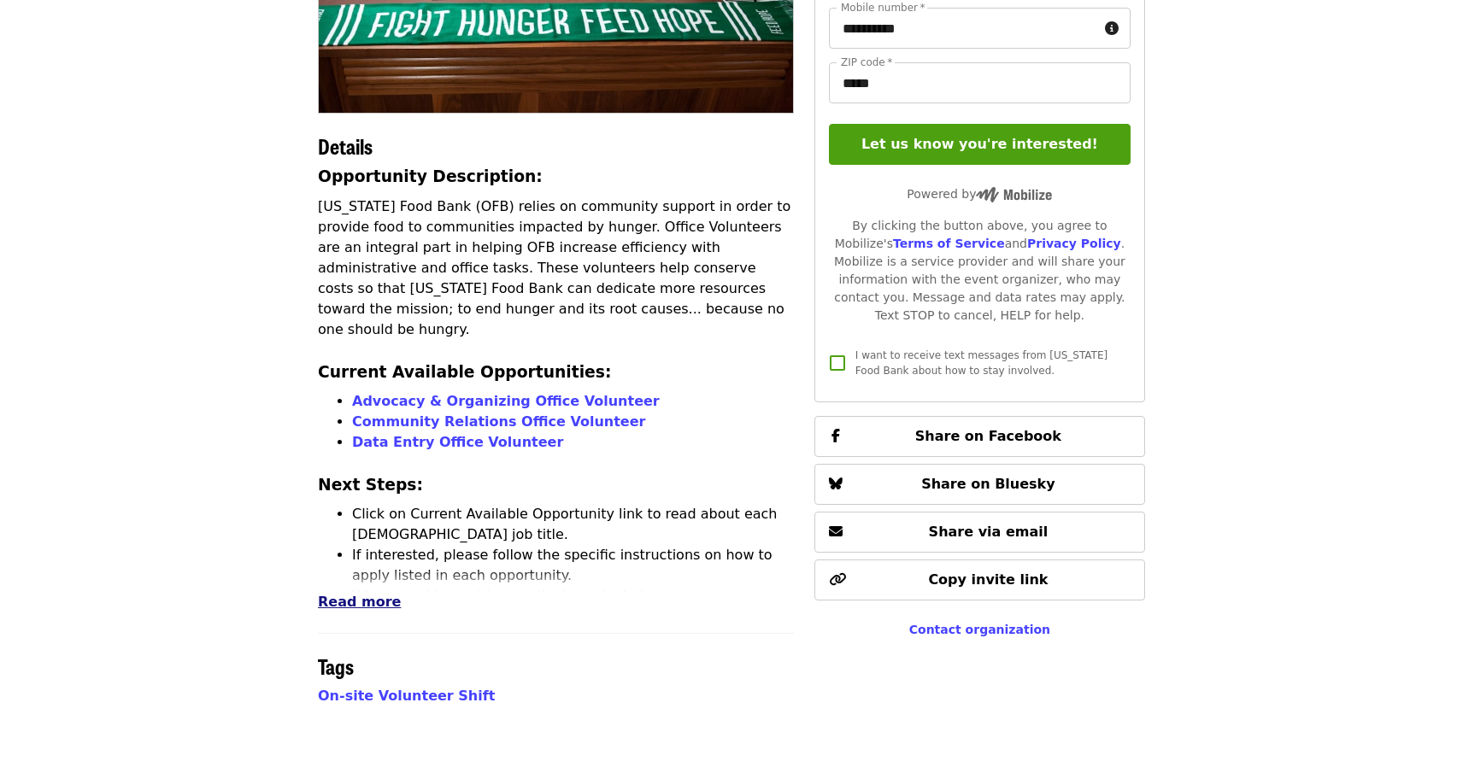
click at [332, 608] on span "Read more" at bounding box center [359, 602] width 83 height 16
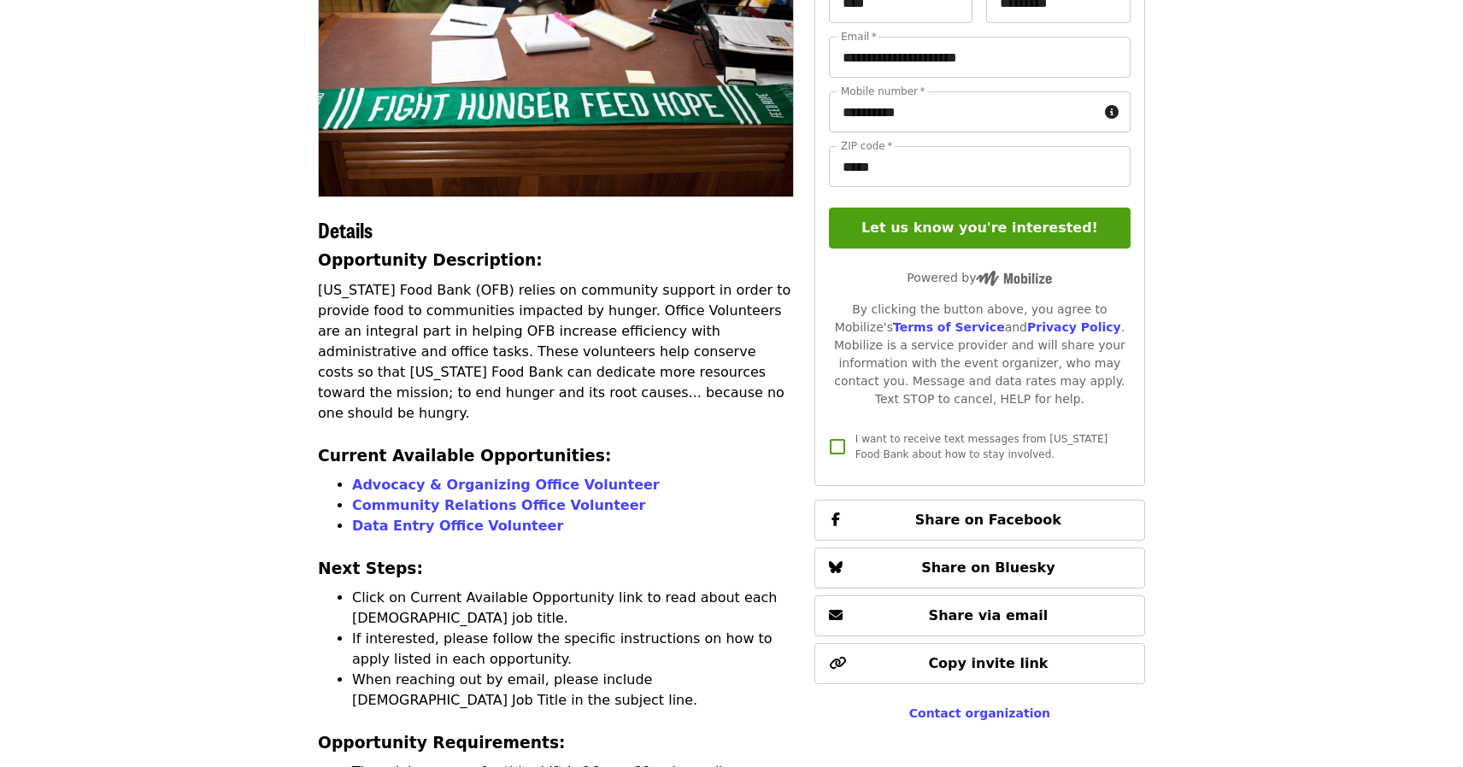
scroll to position [279, 0]
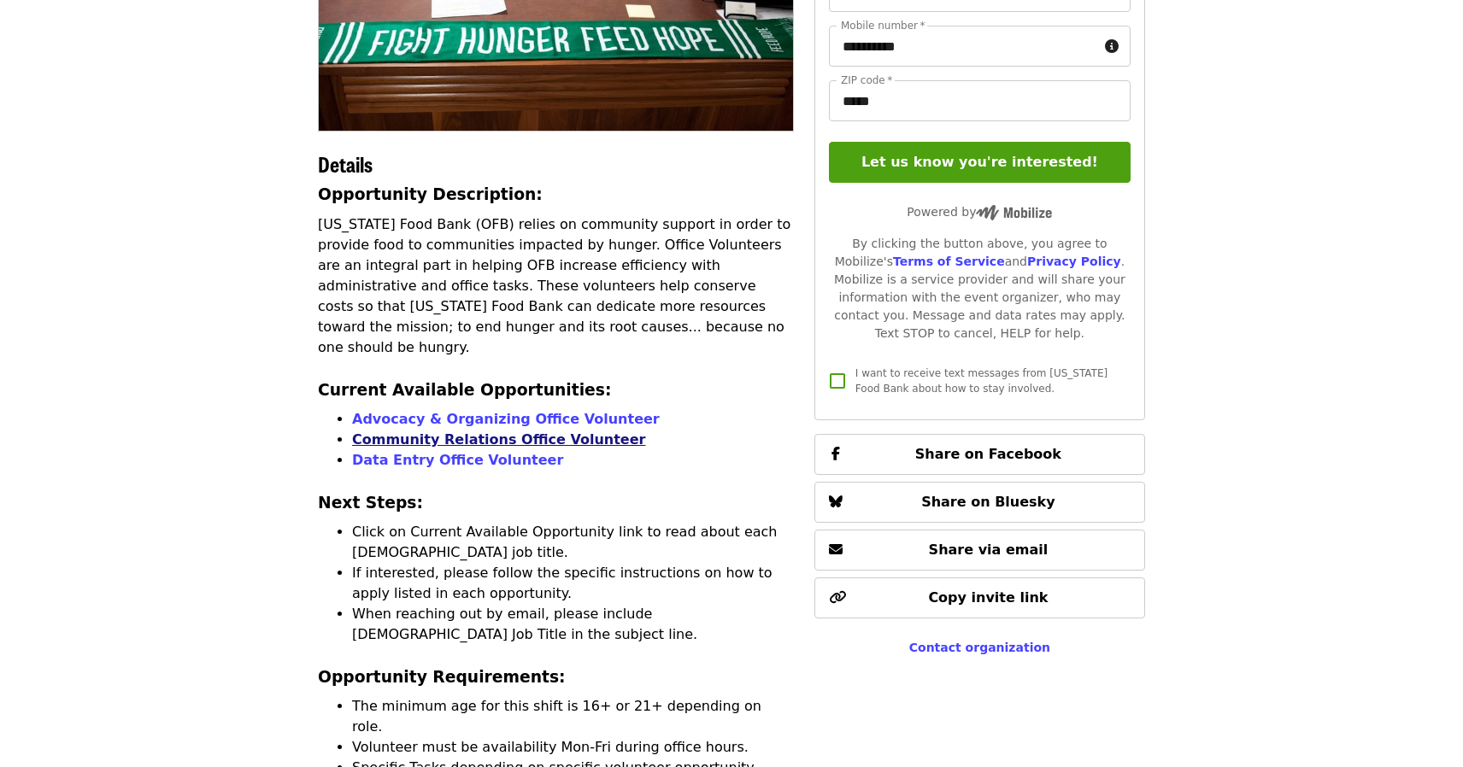
click at [470, 431] on link "Community Relations Office Volunteer" at bounding box center [498, 439] width 293 height 16
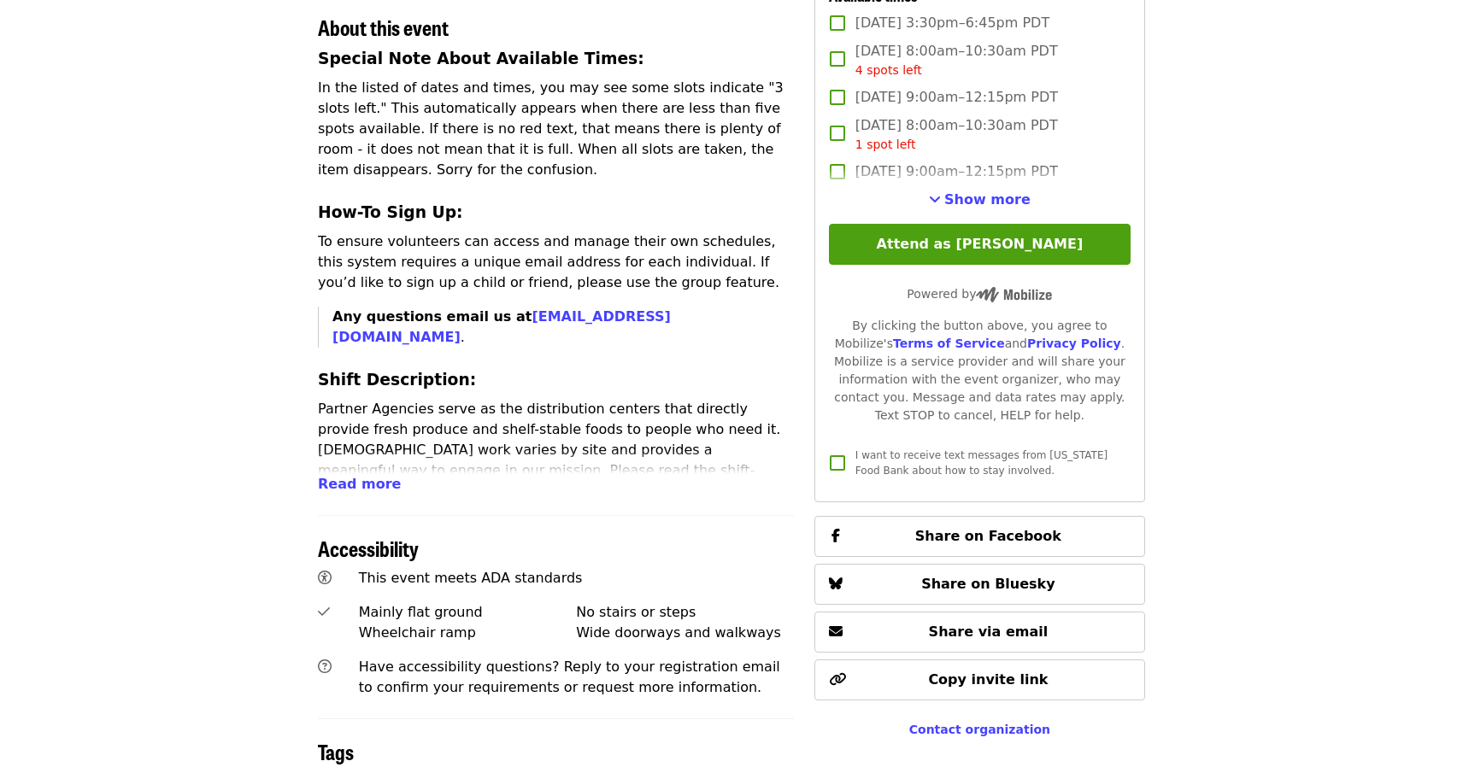
scroll to position [629, 0]
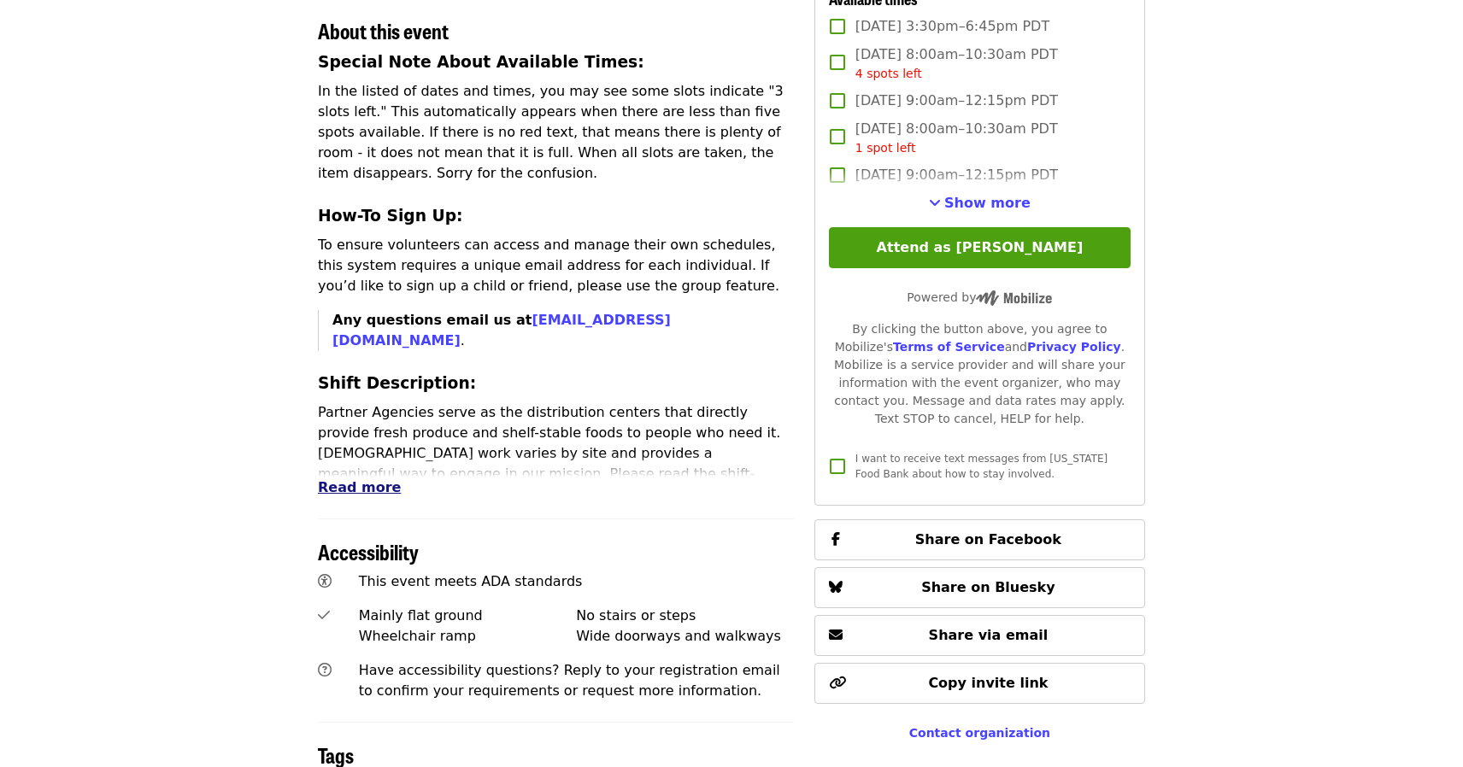
click at [359, 479] on span "Read more" at bounding box center [359, 487] width 83 height 16
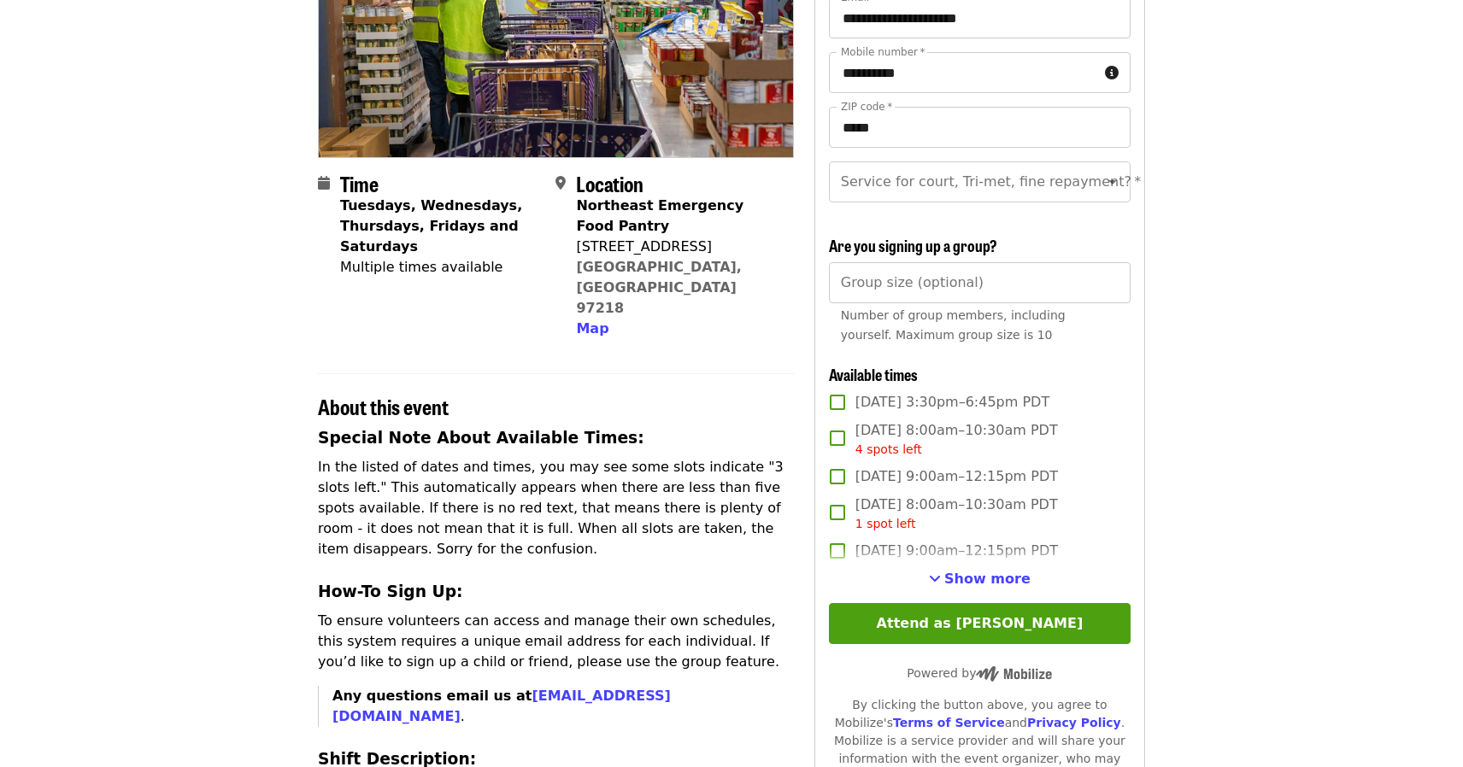
scroll to position [263, 0]
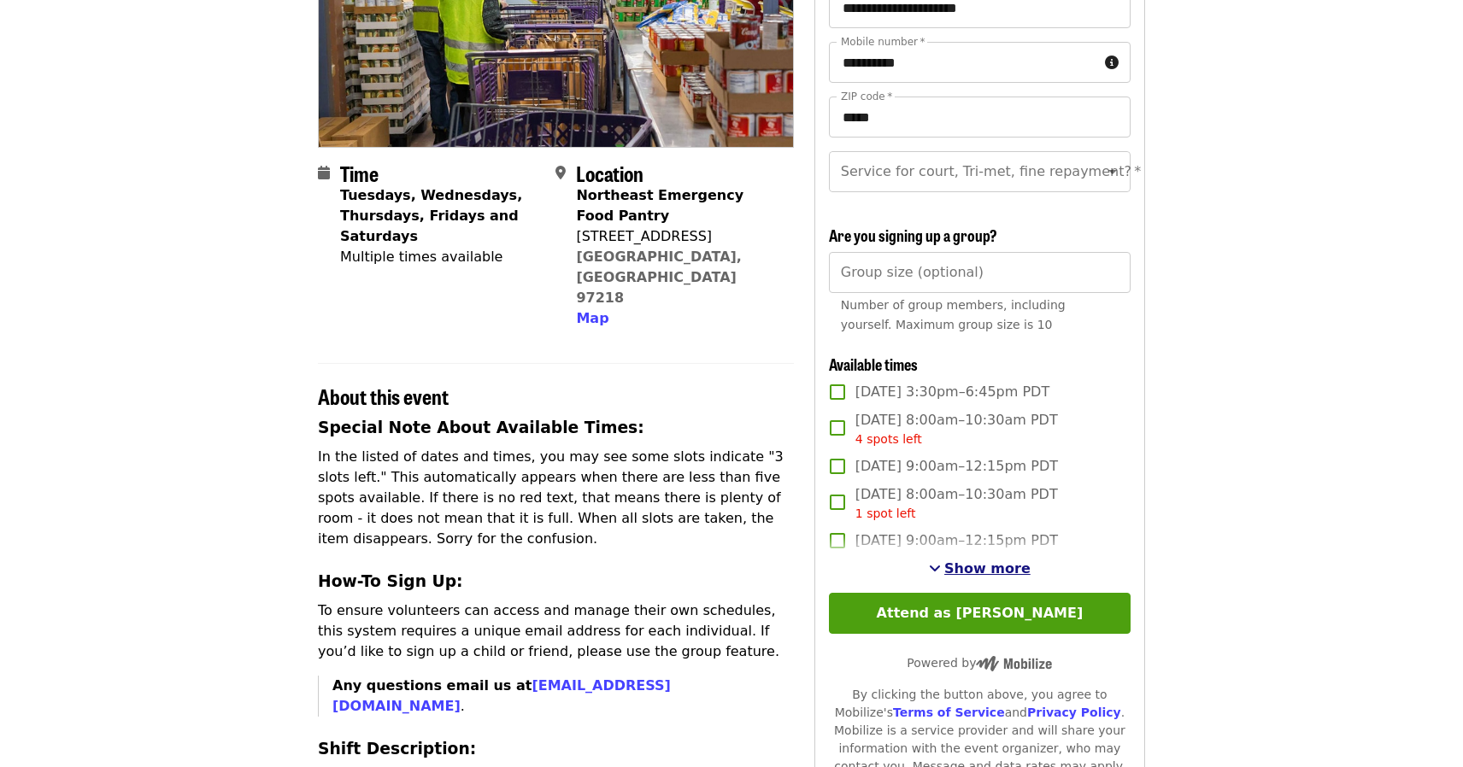
click at [1007, 570] on span "Show more" at bounding box center [987, 569] width 86 height 16
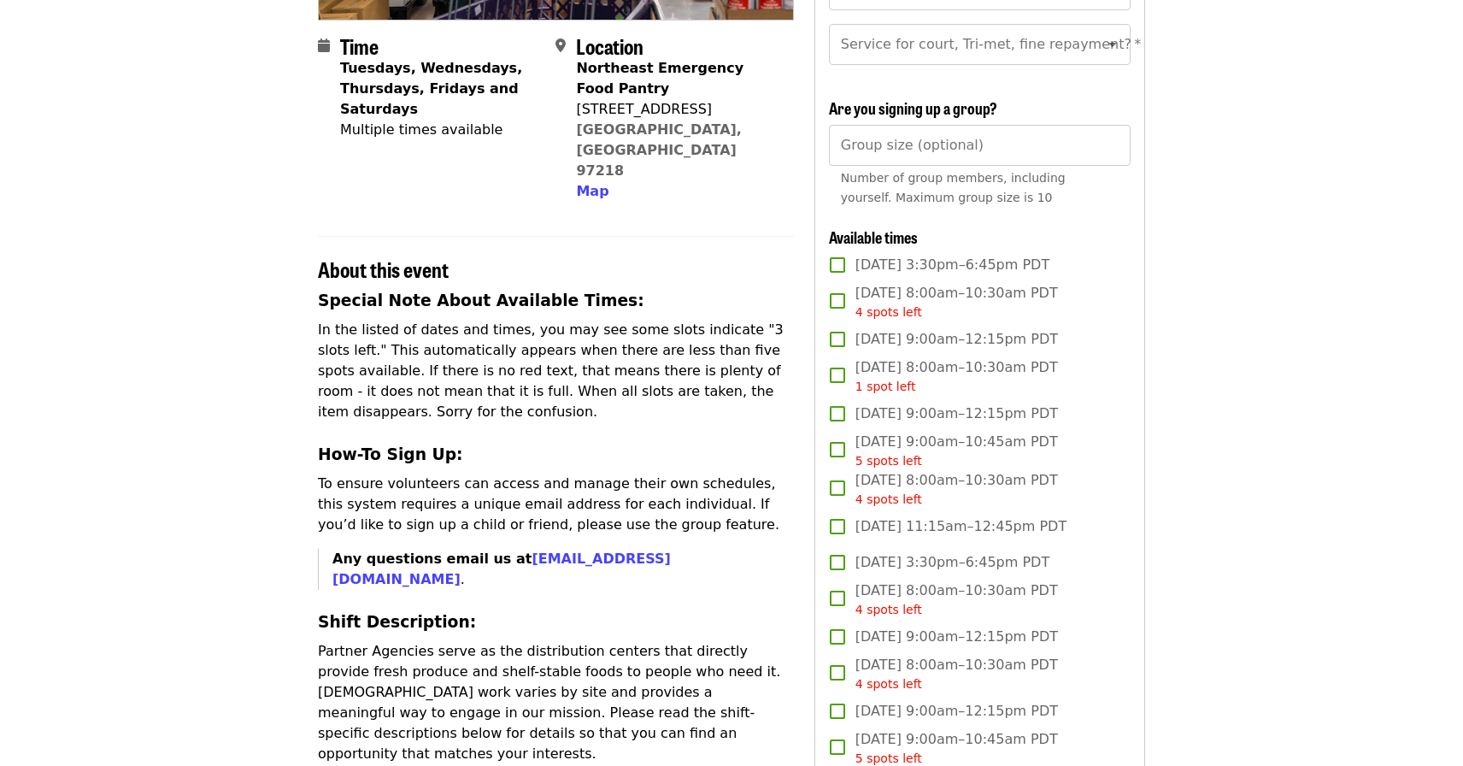
scroll to position [0, 0]
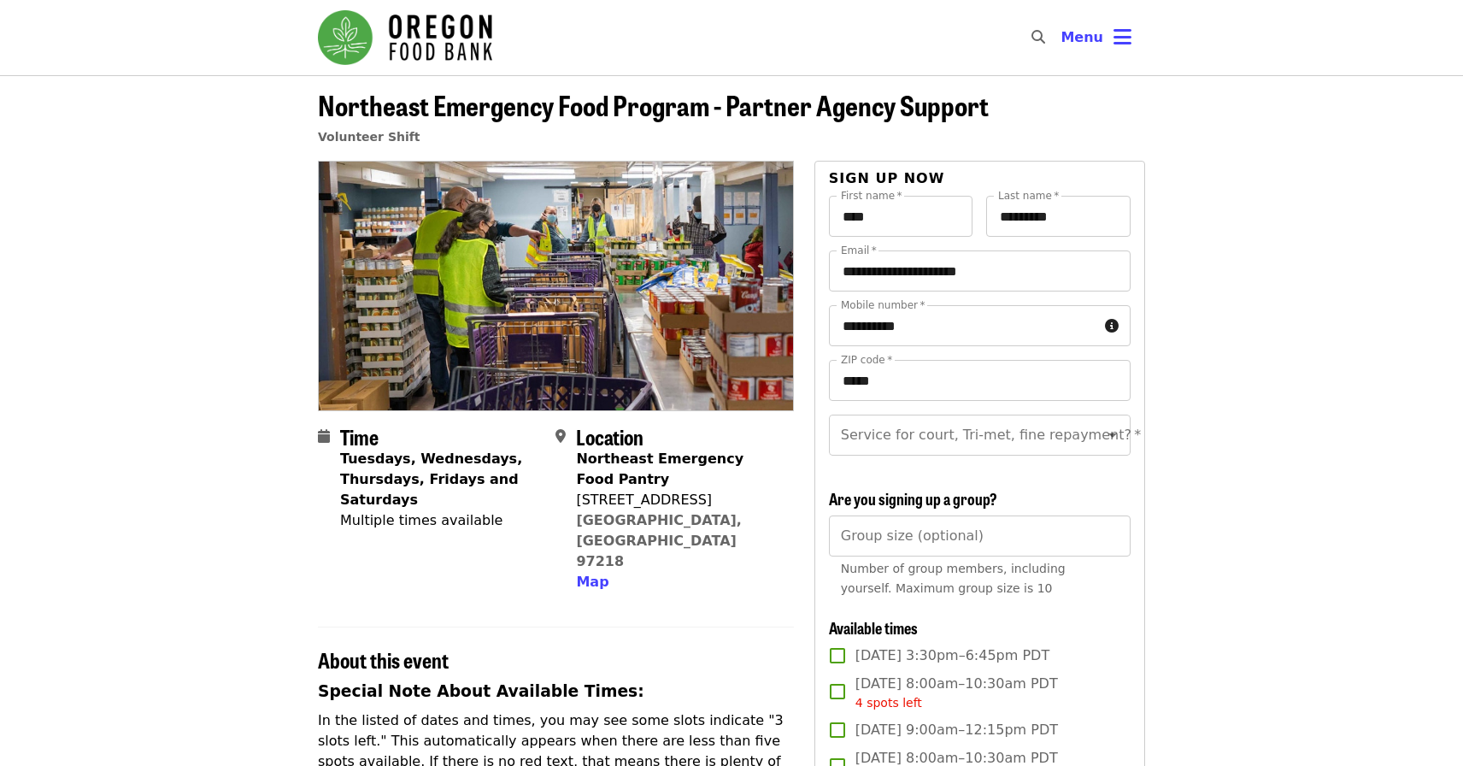
click at [430, 39] on img "Main navigation" at bounding box center [405, 37] width 174 height 55
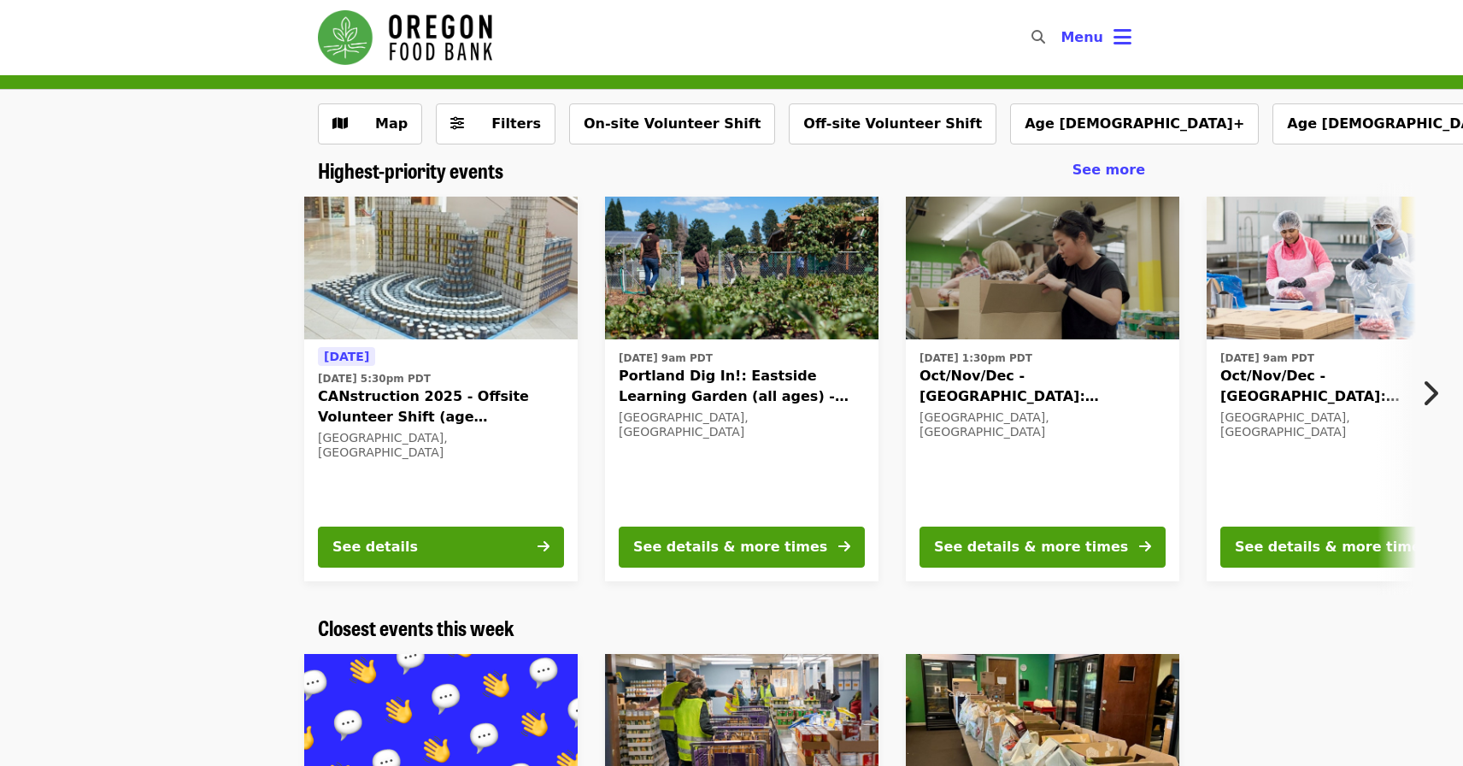
click at [525, 309] on img at bounding box center [440, 269] width 273 height 144
click at [1435, 384] on icon "chevron-right icon" at bounding box center [1429, 393] width 17 height 32
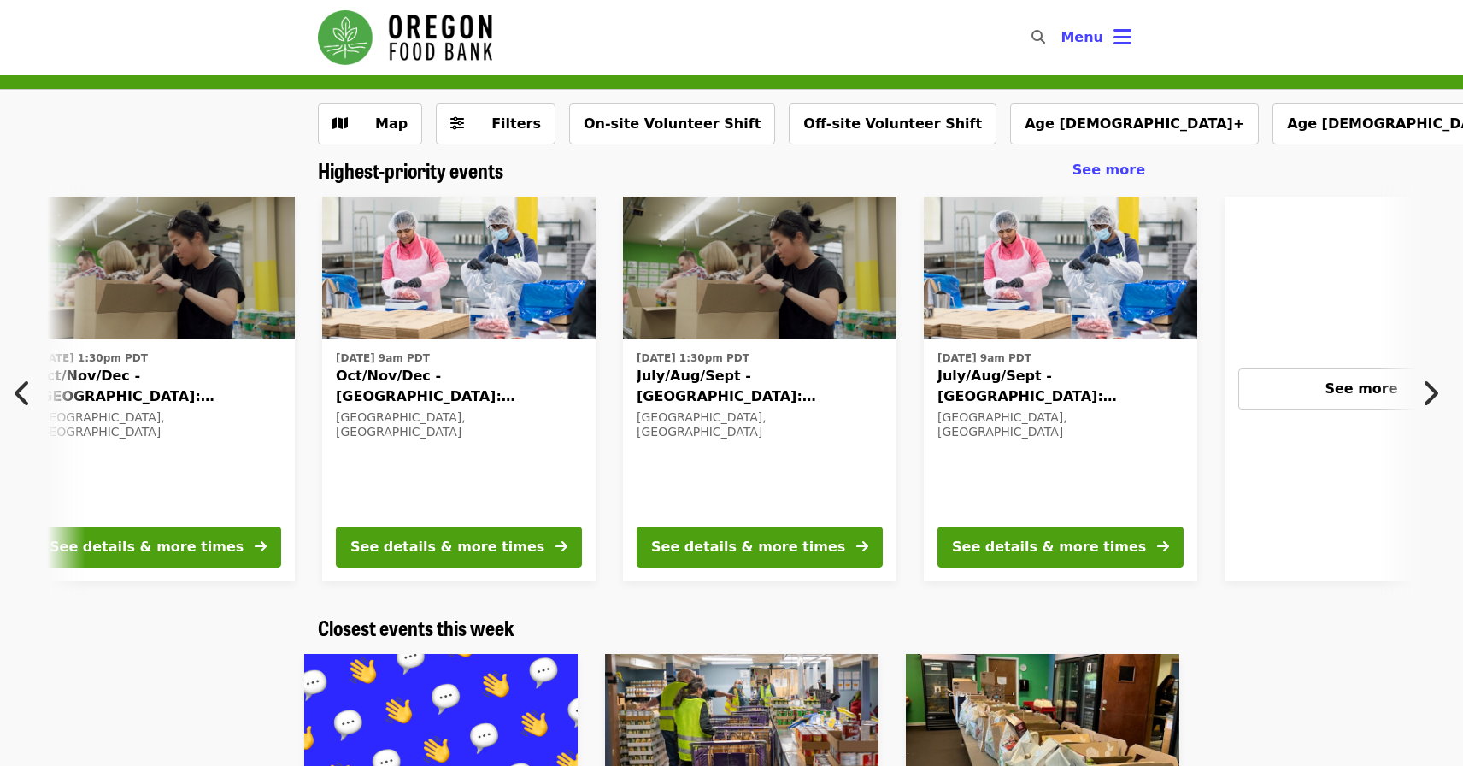
scroll to position [0, 919]
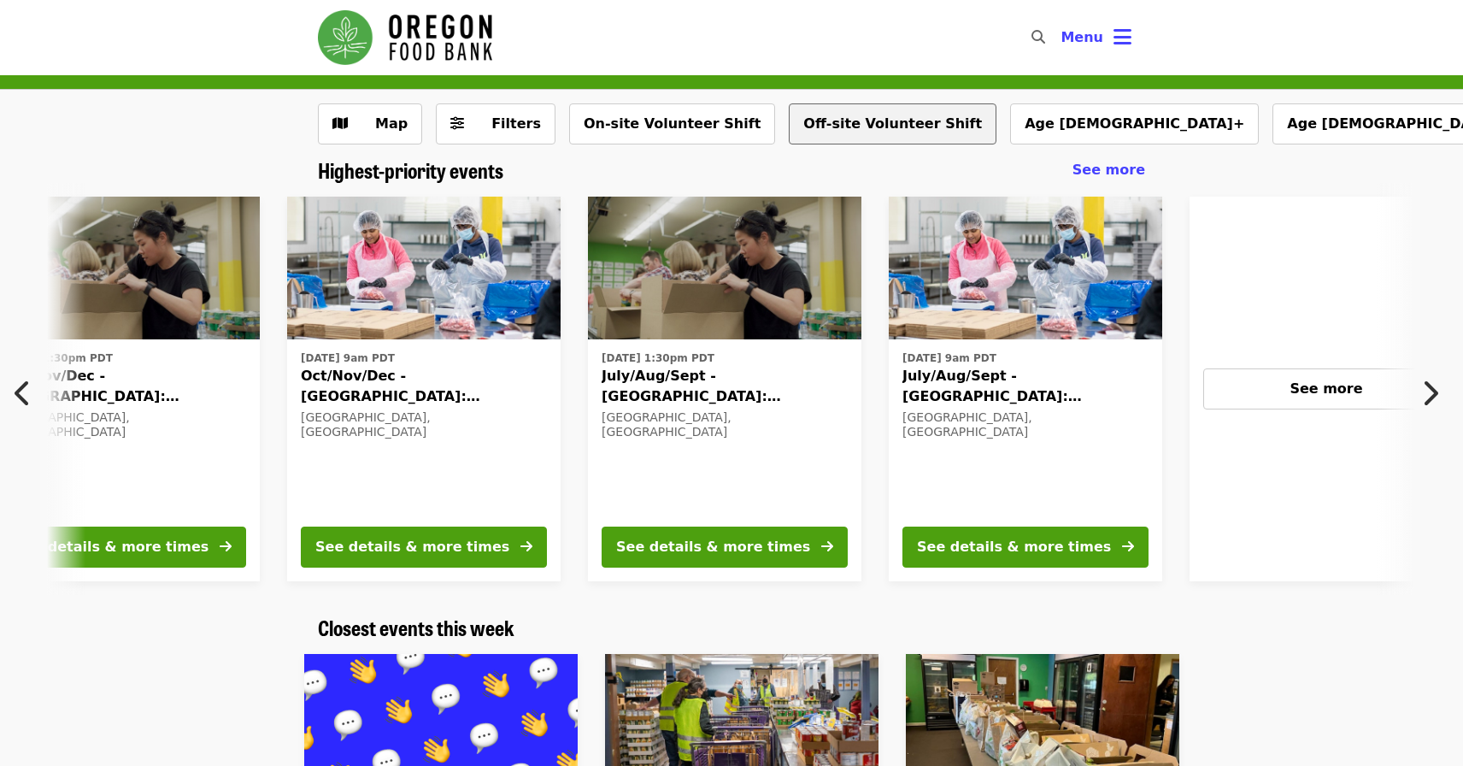
click at [882, 114] on button "Off-site Volunteer Shift" at bounding box center [893, 123] width 208 height 41
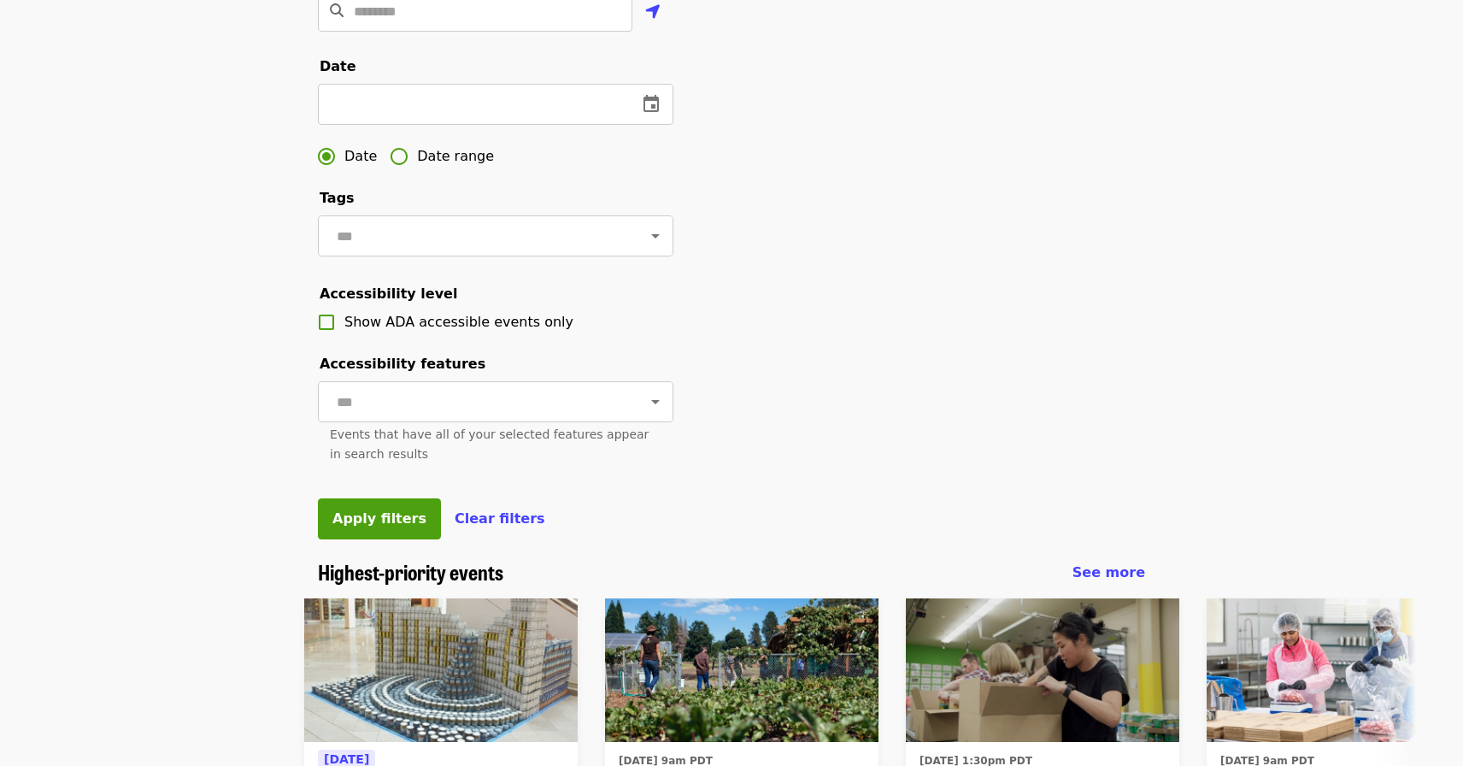
scroll to position [561, 0]
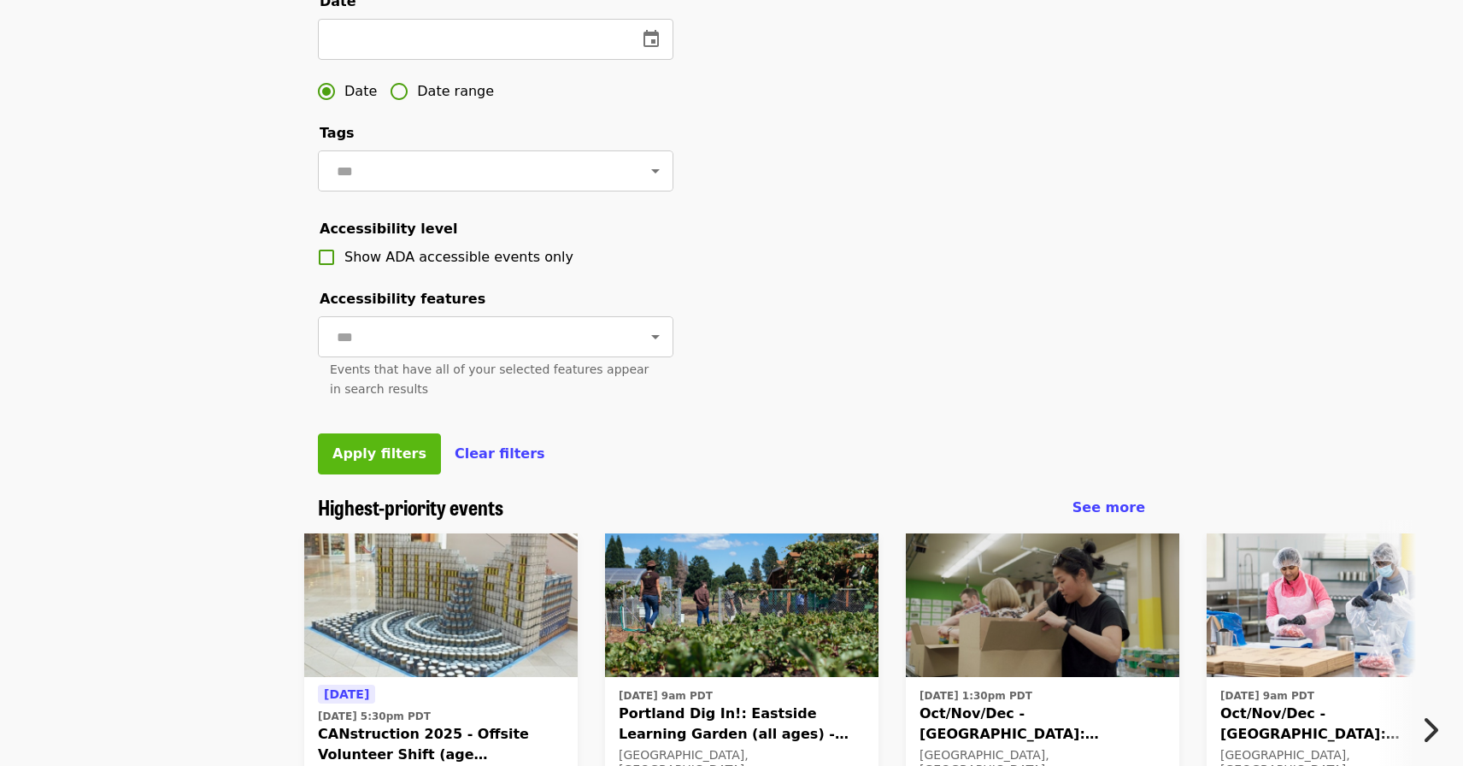
click at [372, 455] on span "Apply filters" at bounding box center [379, 453] width 94 height 16
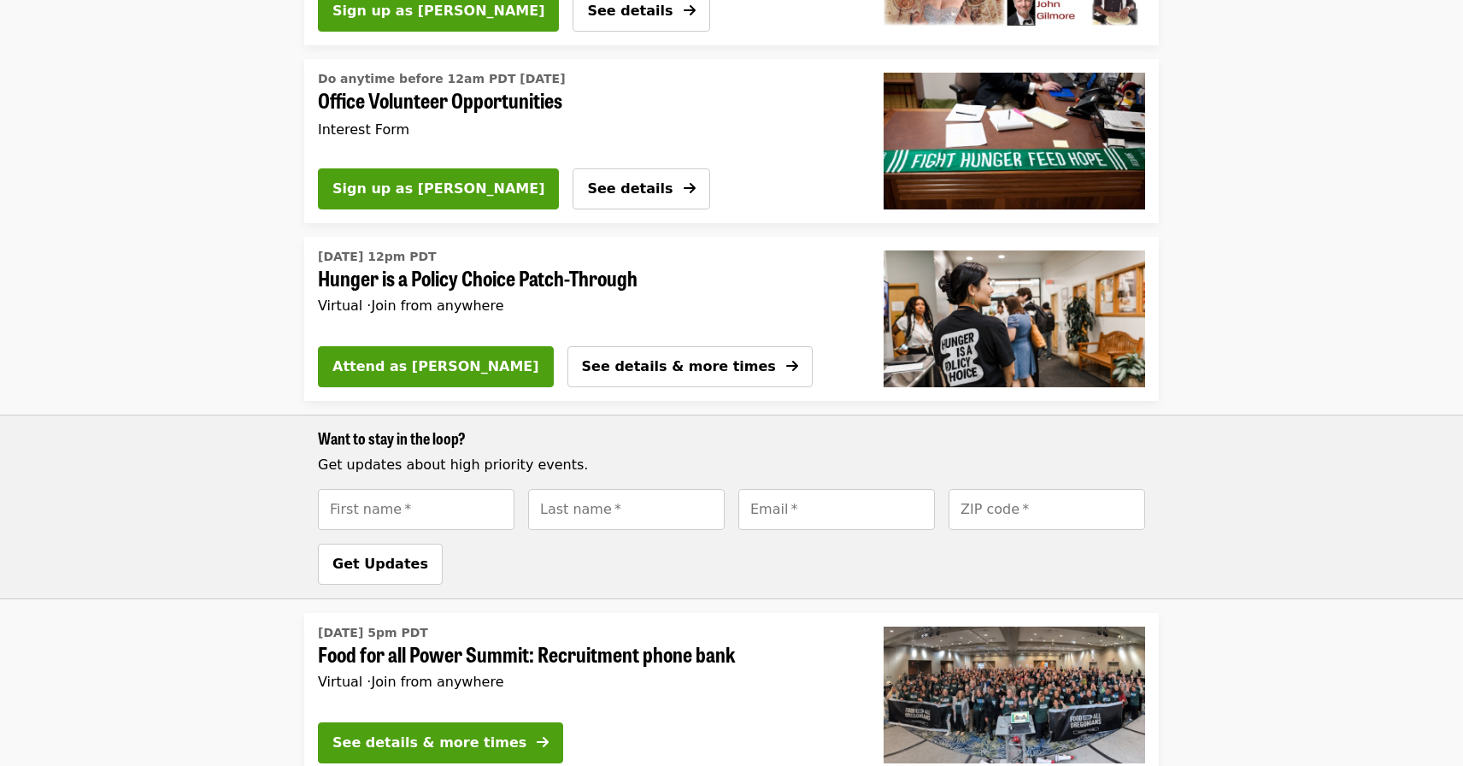
scroll to position [573, 0]
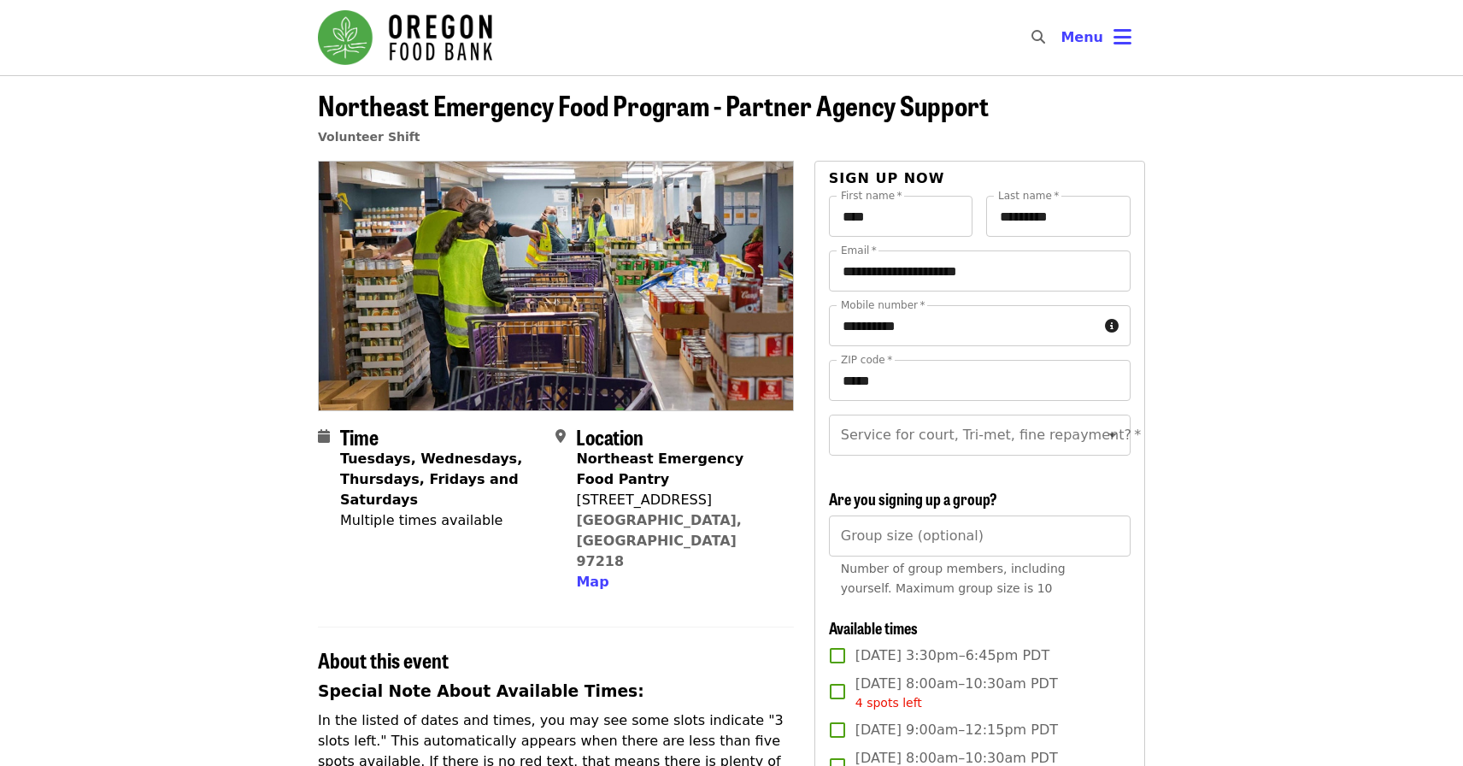
click at [333, 44] on img "Main navigation" at bounding box center [405, 37] width 174 height 55
